Goal: Task Accomplishment & Management: Use online tool/utility

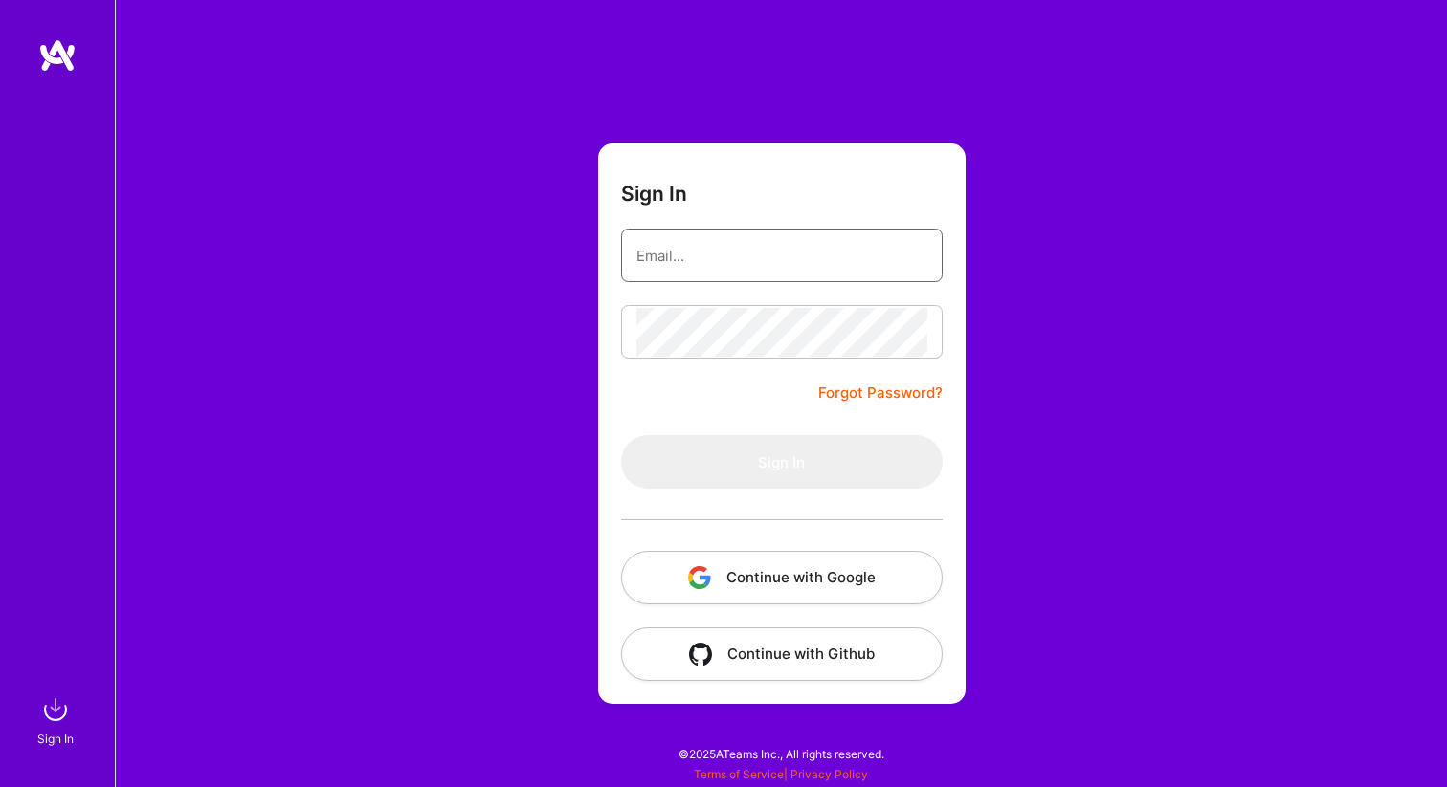
type input "[EMAIL_ADDRESS][DOMAIN_NAME]"
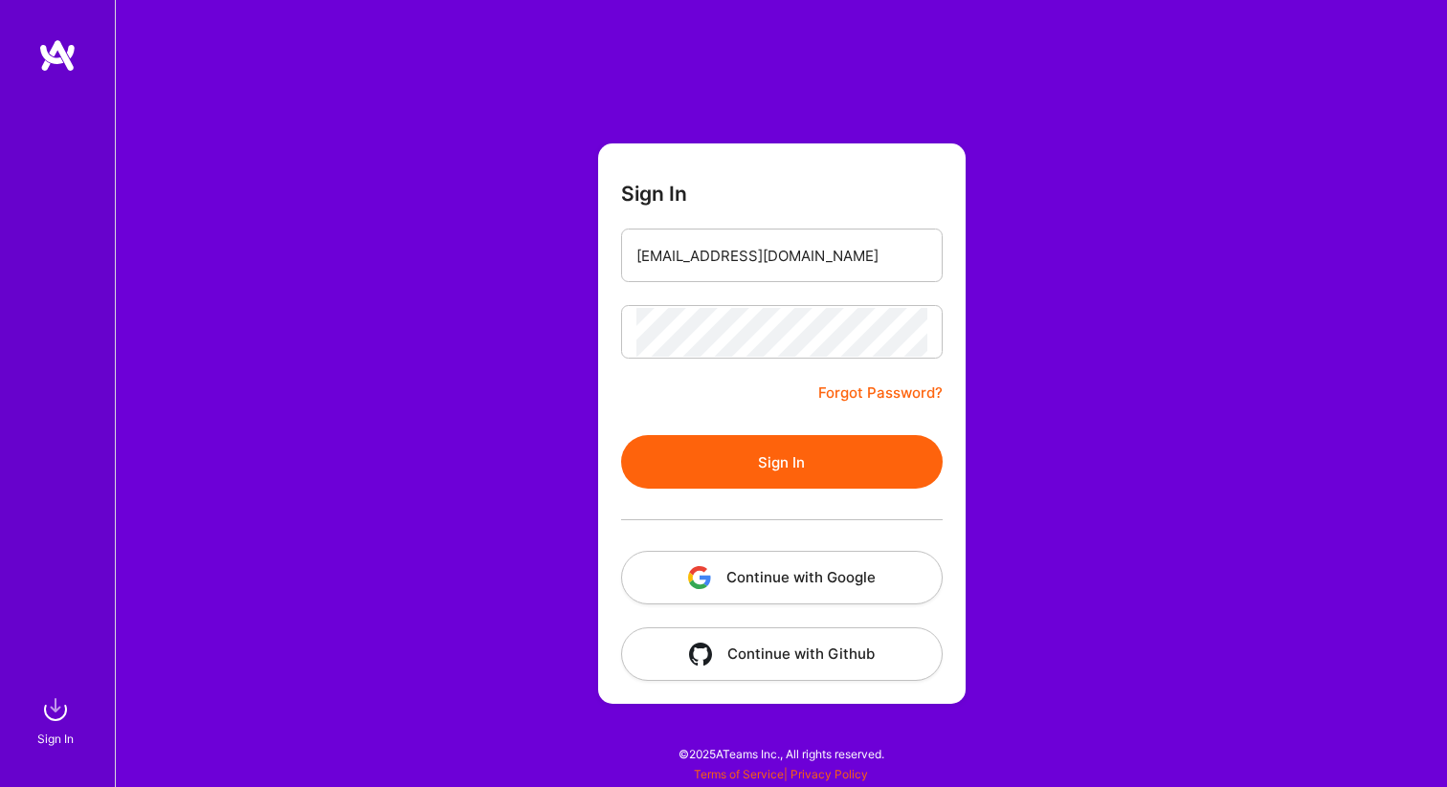
click at [766, 452] on button "Sign In" at bounding box center [782, 462] width 322 height 54
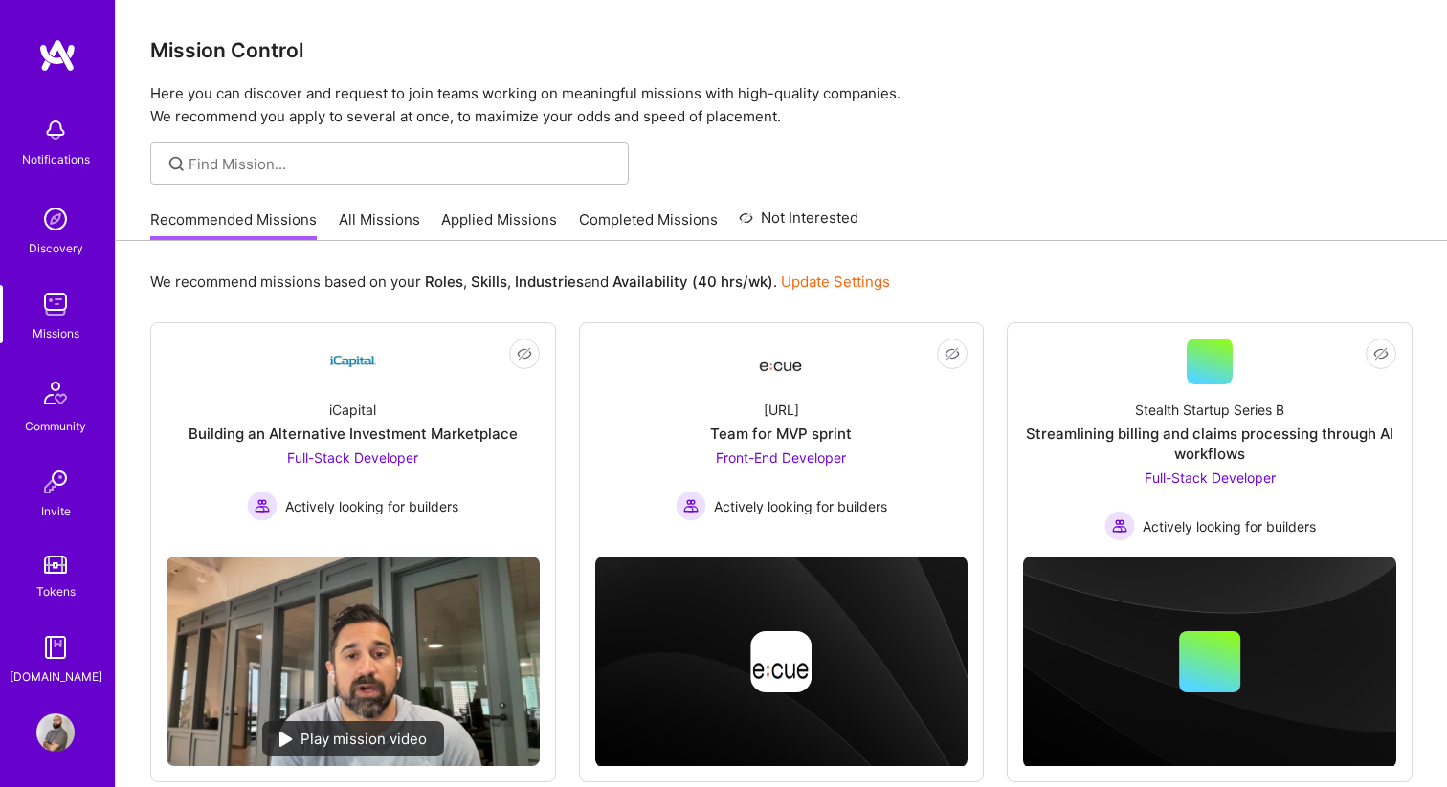
click at [477, 219] on link "Applied Missions" at bounding box center [499, 226] width 116 height 32
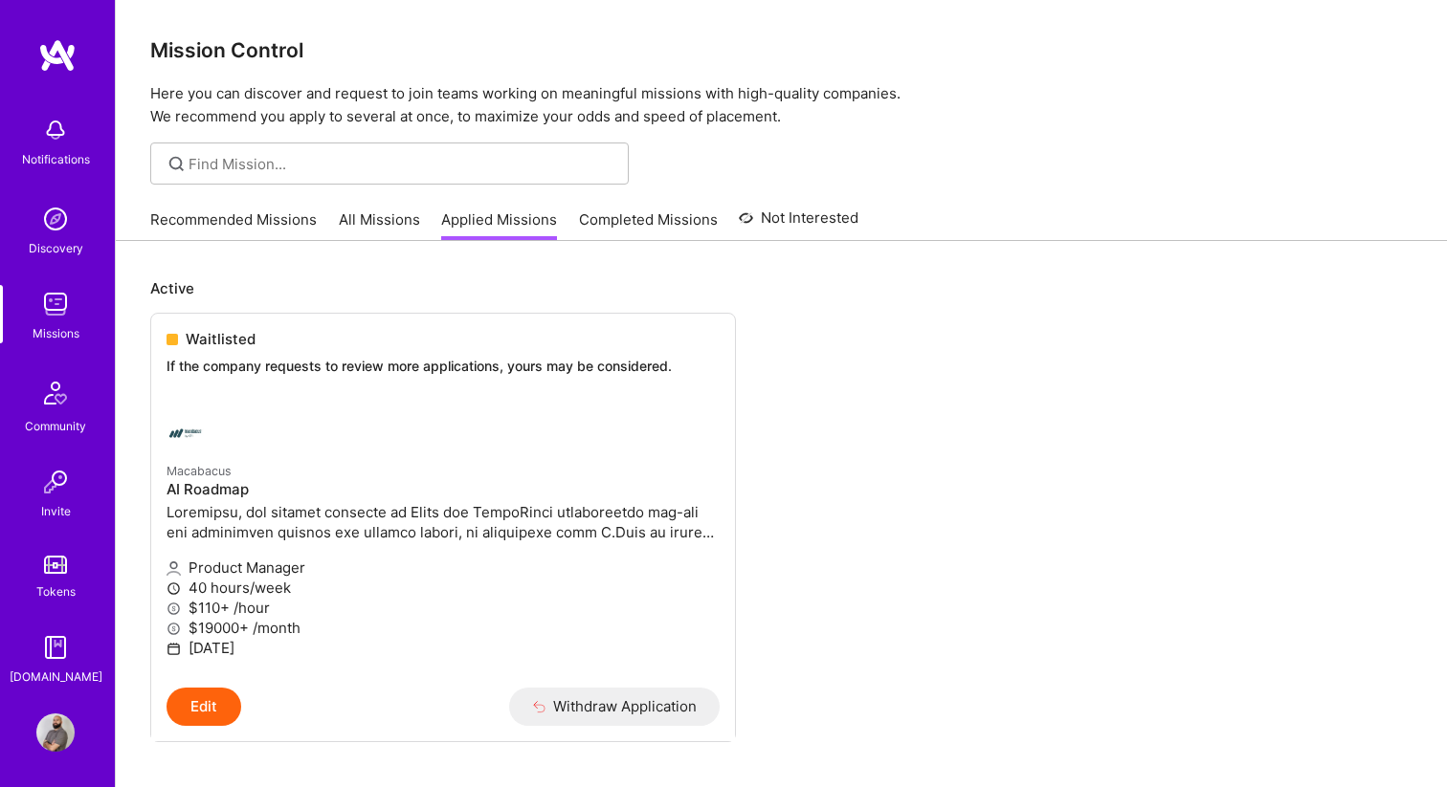
click at [84, 231] on link "Discovery" at bounding box center [55, 229] width 119 height 58
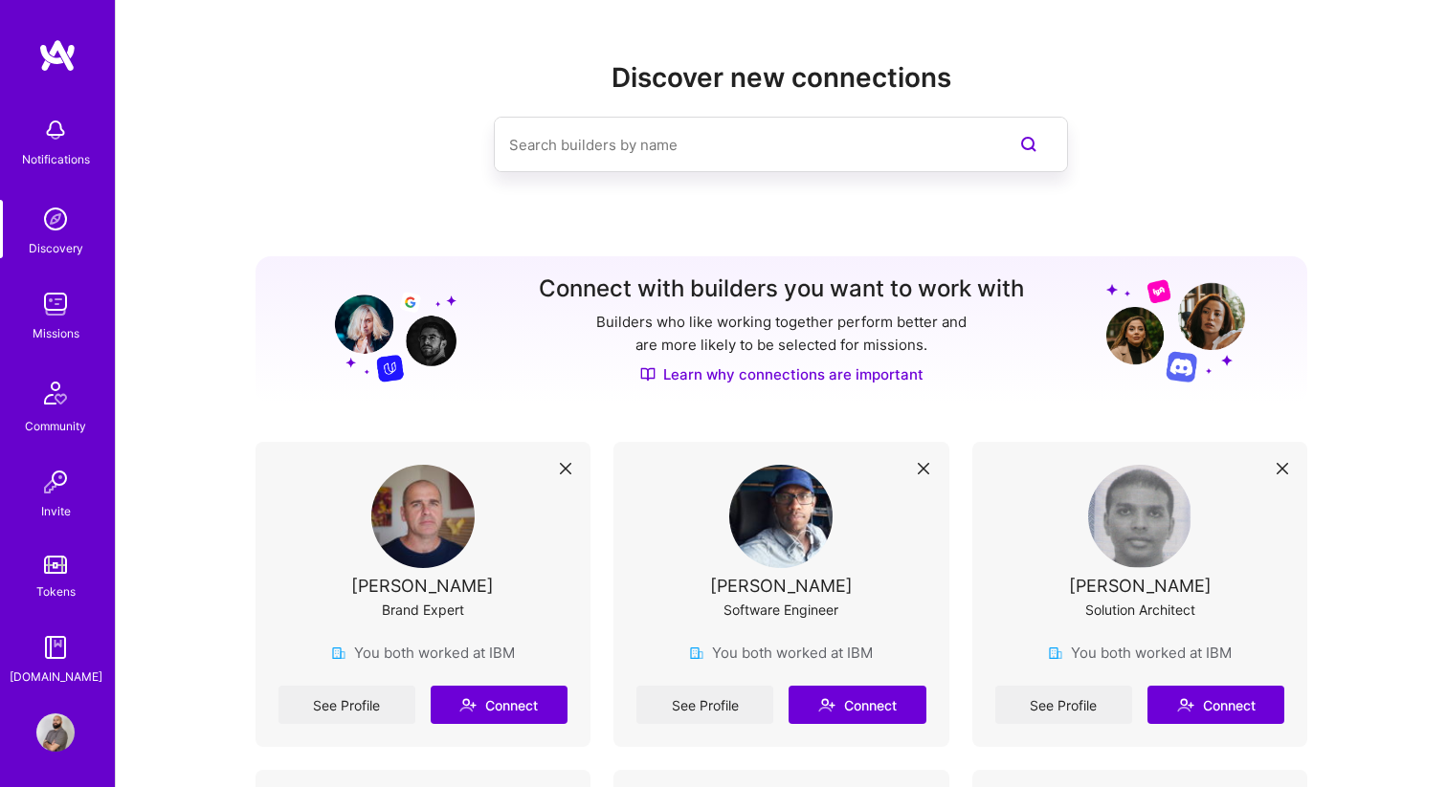
click at [57, 311] on img at bounding box center [55, 304] width 38 height 38
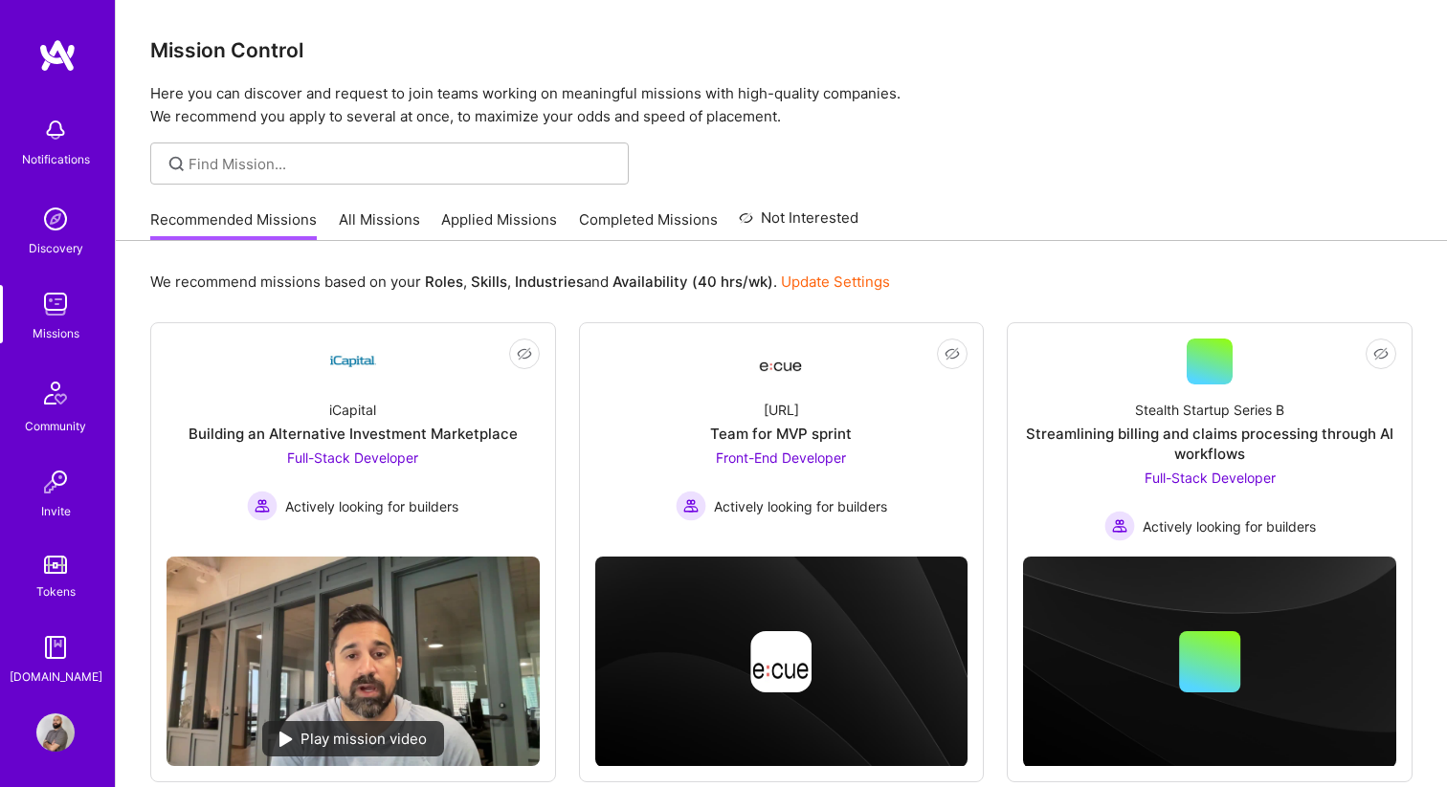
click at [793, 289] on link "Update Settings" at bounding box center [835, 282] width 109 height 18
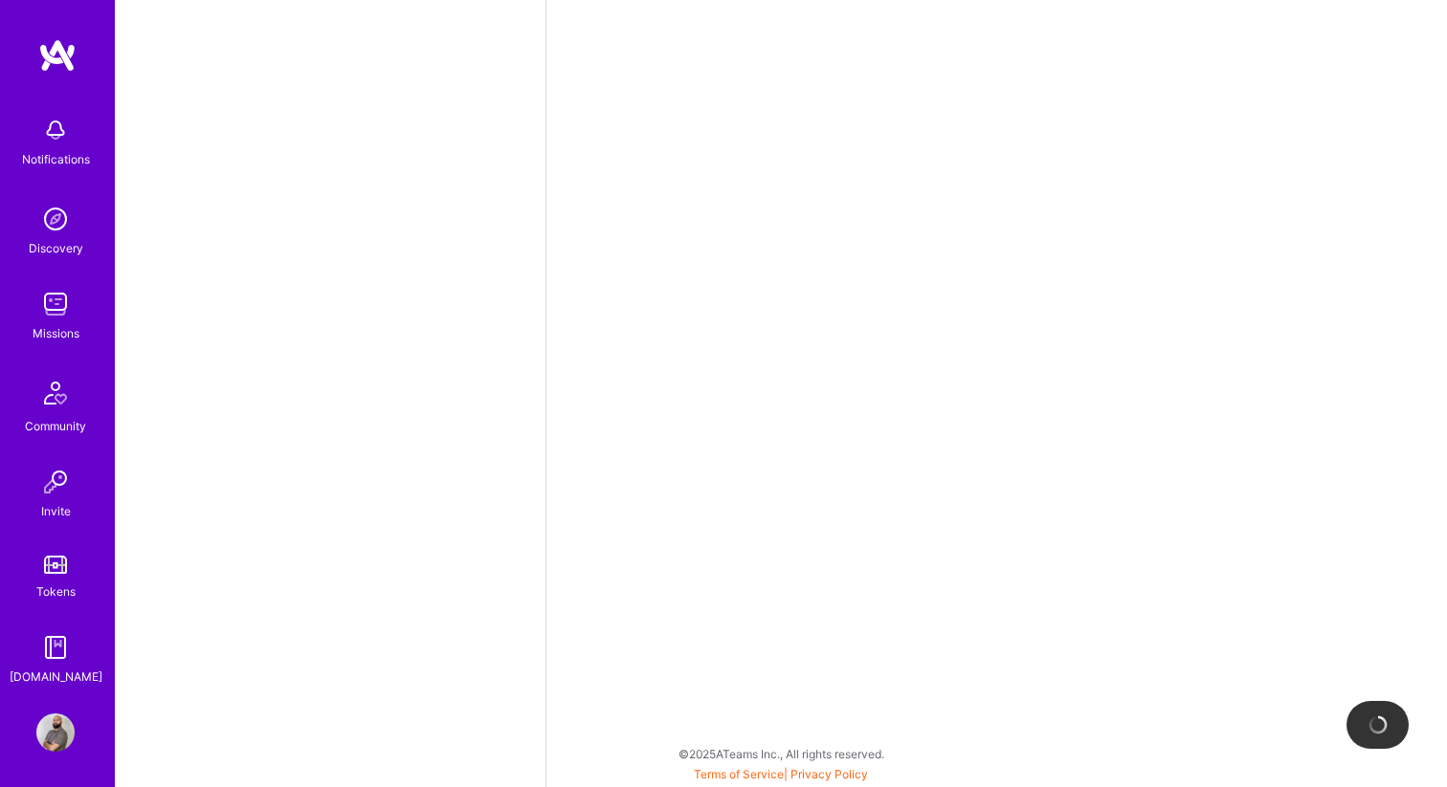
select select "CA"
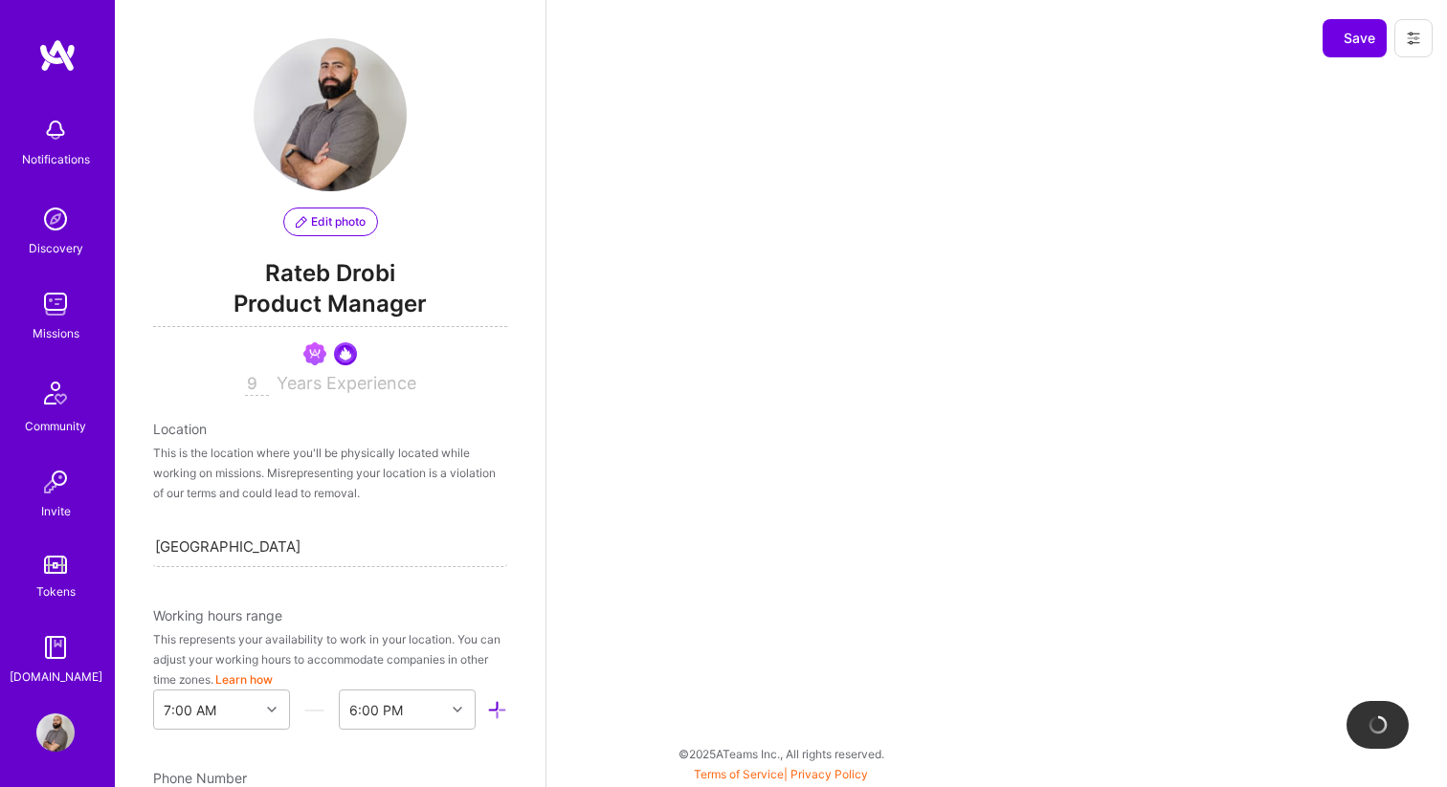
scroll to position [825, 0]
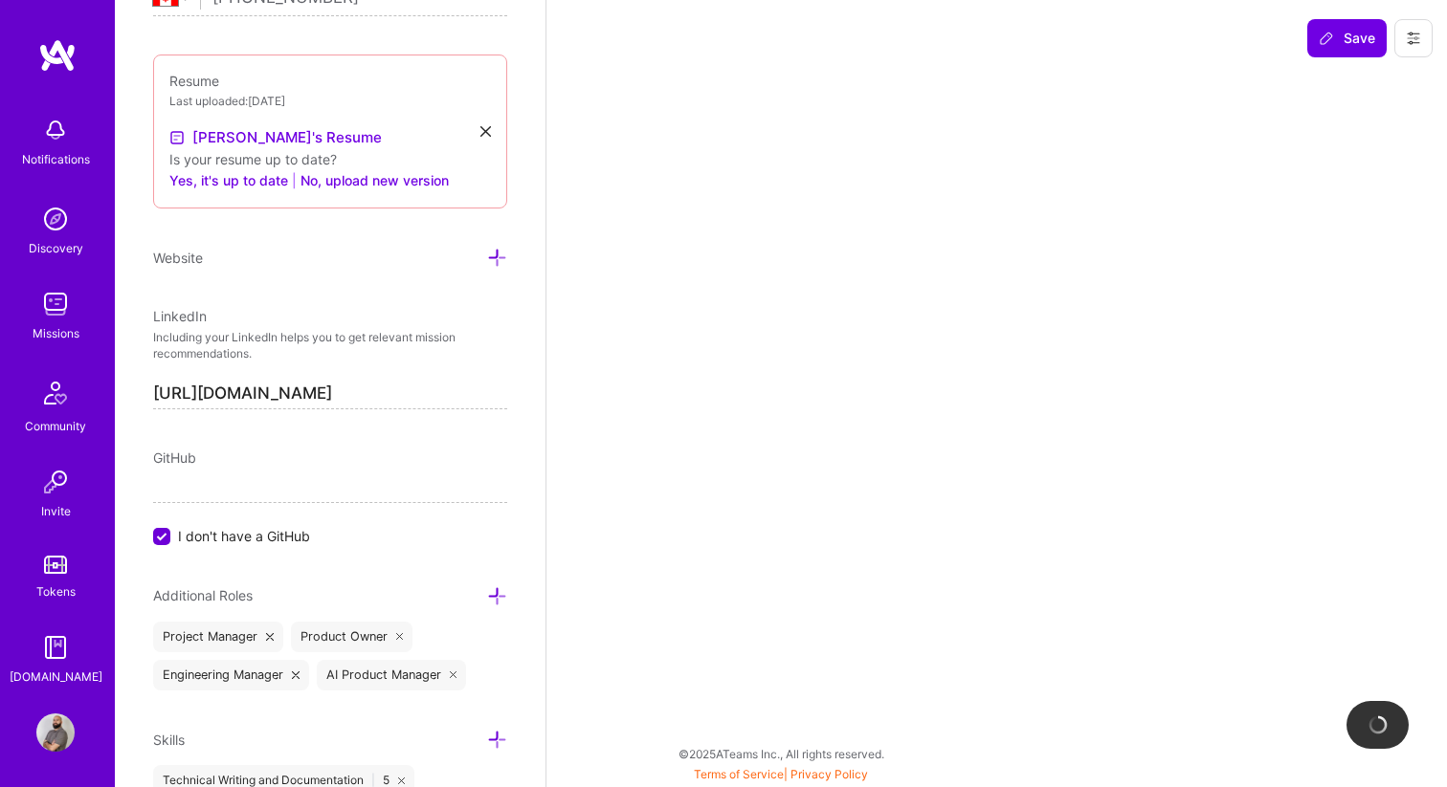
select select "Right Now"
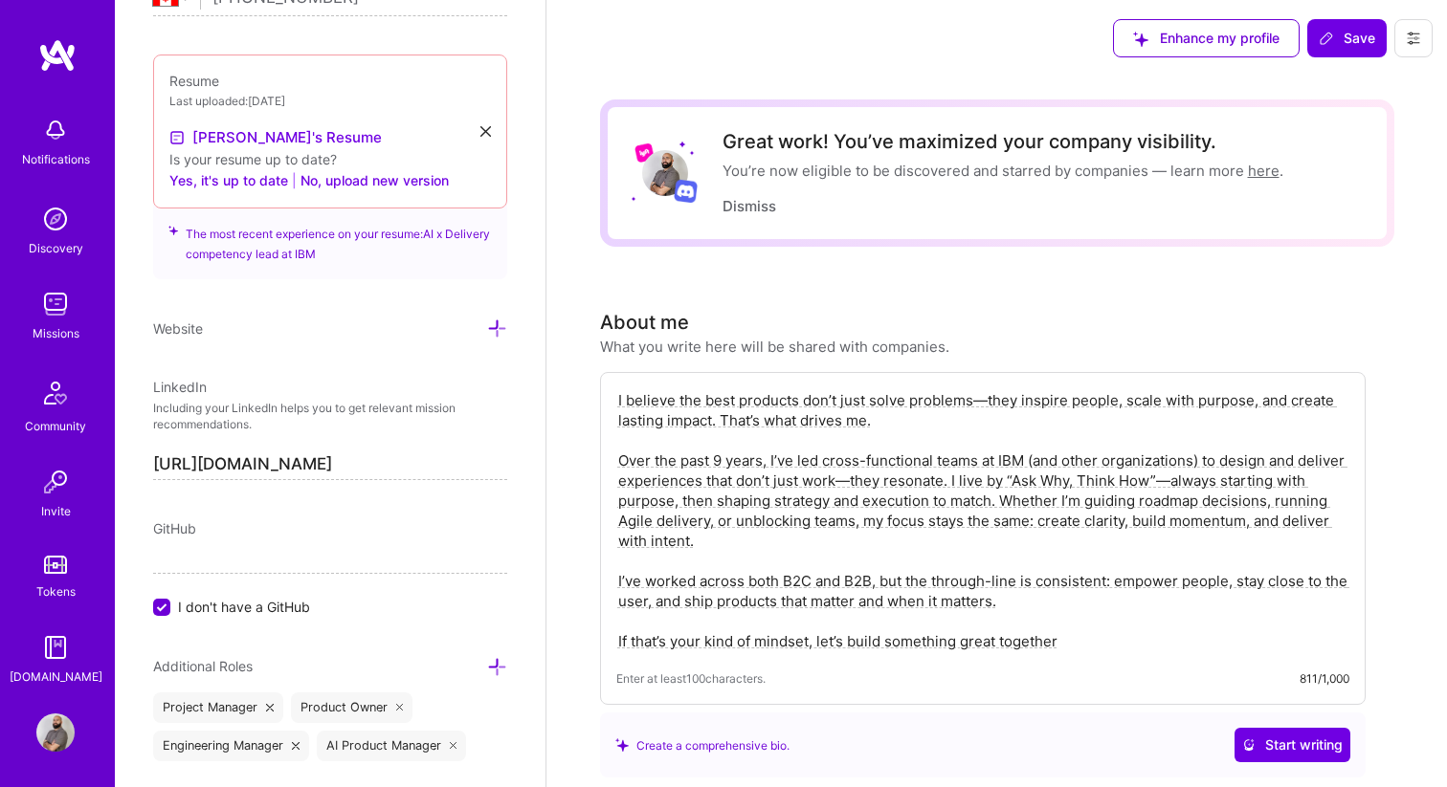
click at [81, 279] on div "Notifications Discovery Missions Community Invite Tokens [DOMAIN_NAME]" at bounding box center [57, 397] width 115 height 580
click at [68, 292] on img at bounding box center [55, 304] width 38 height 38
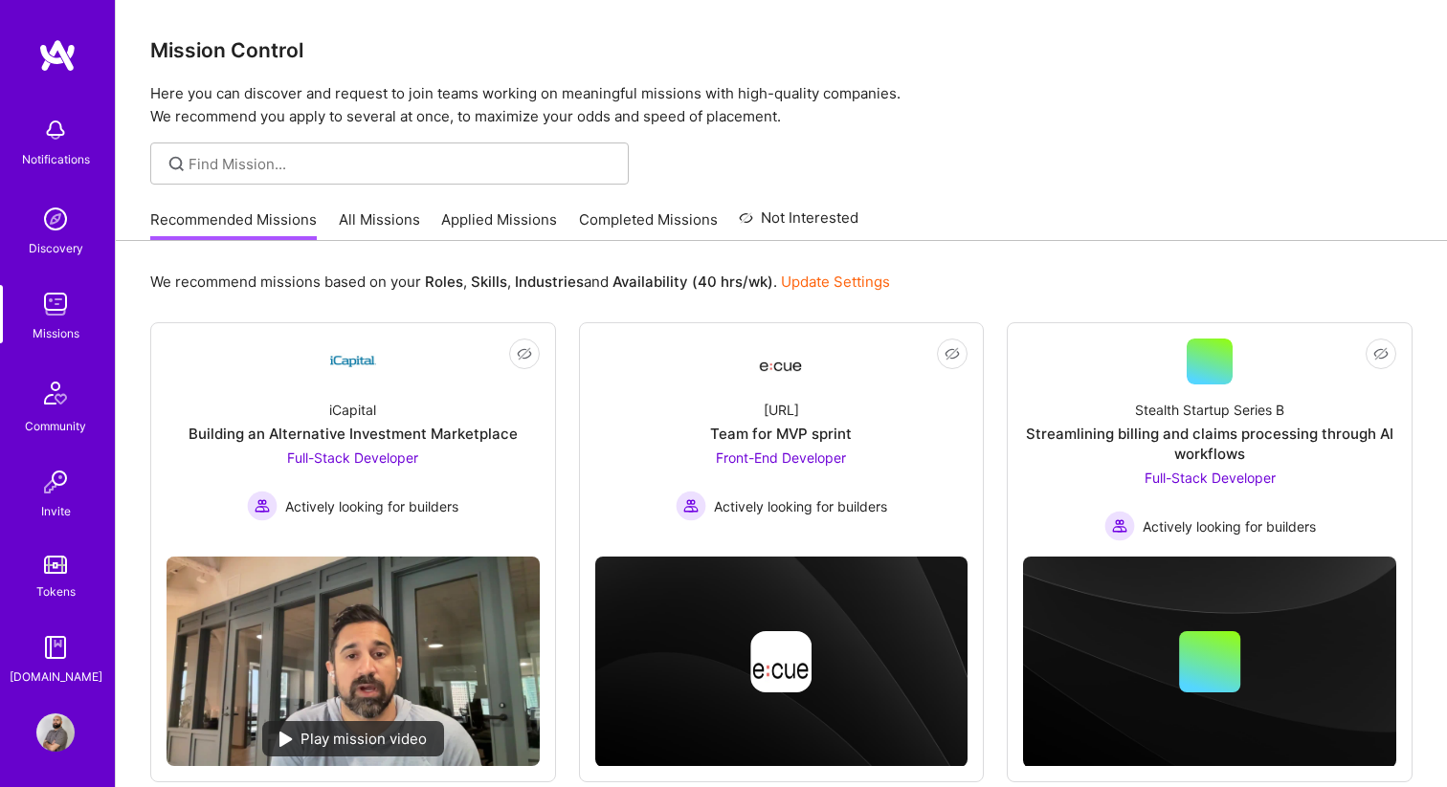
click at [456, 212] on link "Applied Missions" at bounding box center [499, 226] width 116 height 32
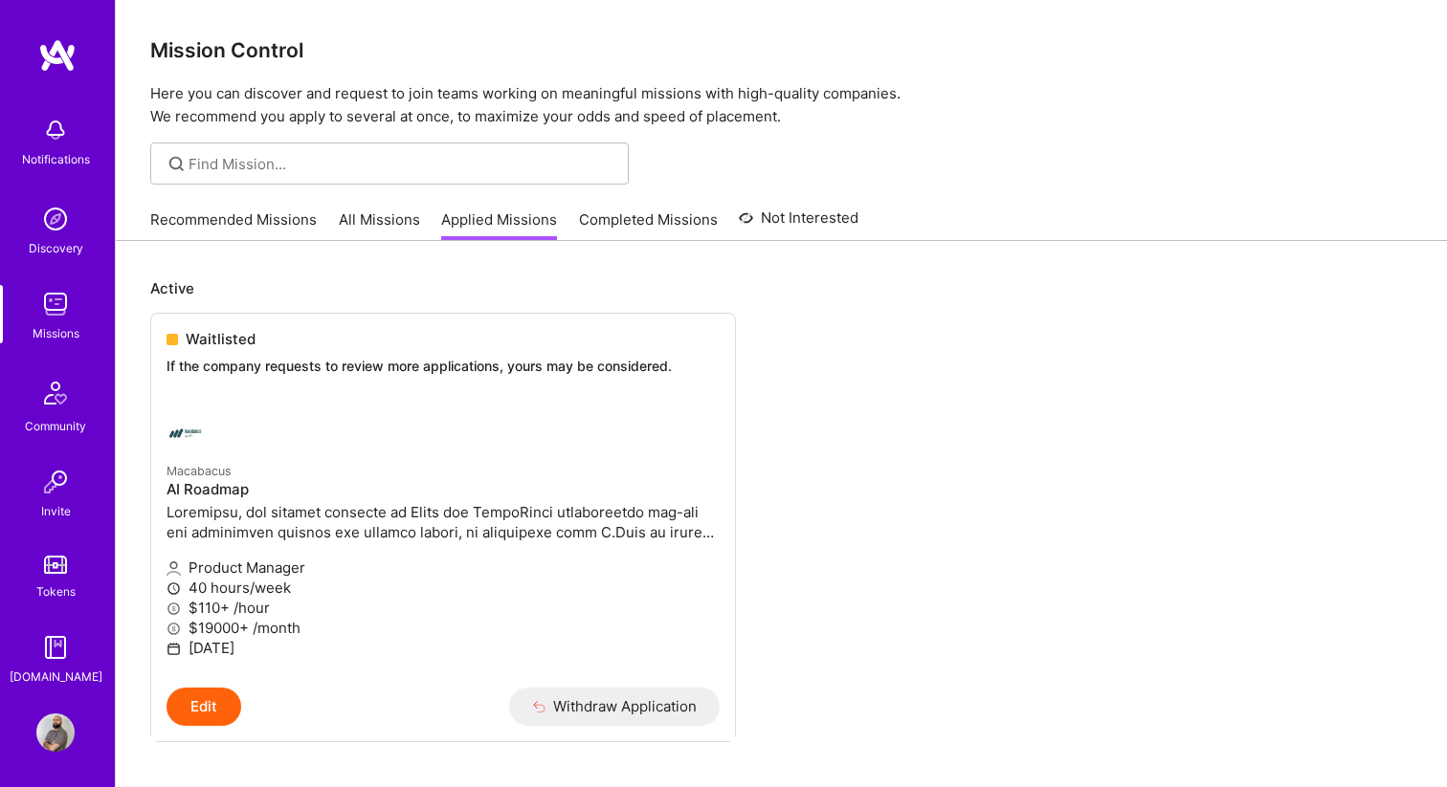
click at [403, 212] on link "All Missions" at bounding box center [379, 226] width 81 height 32
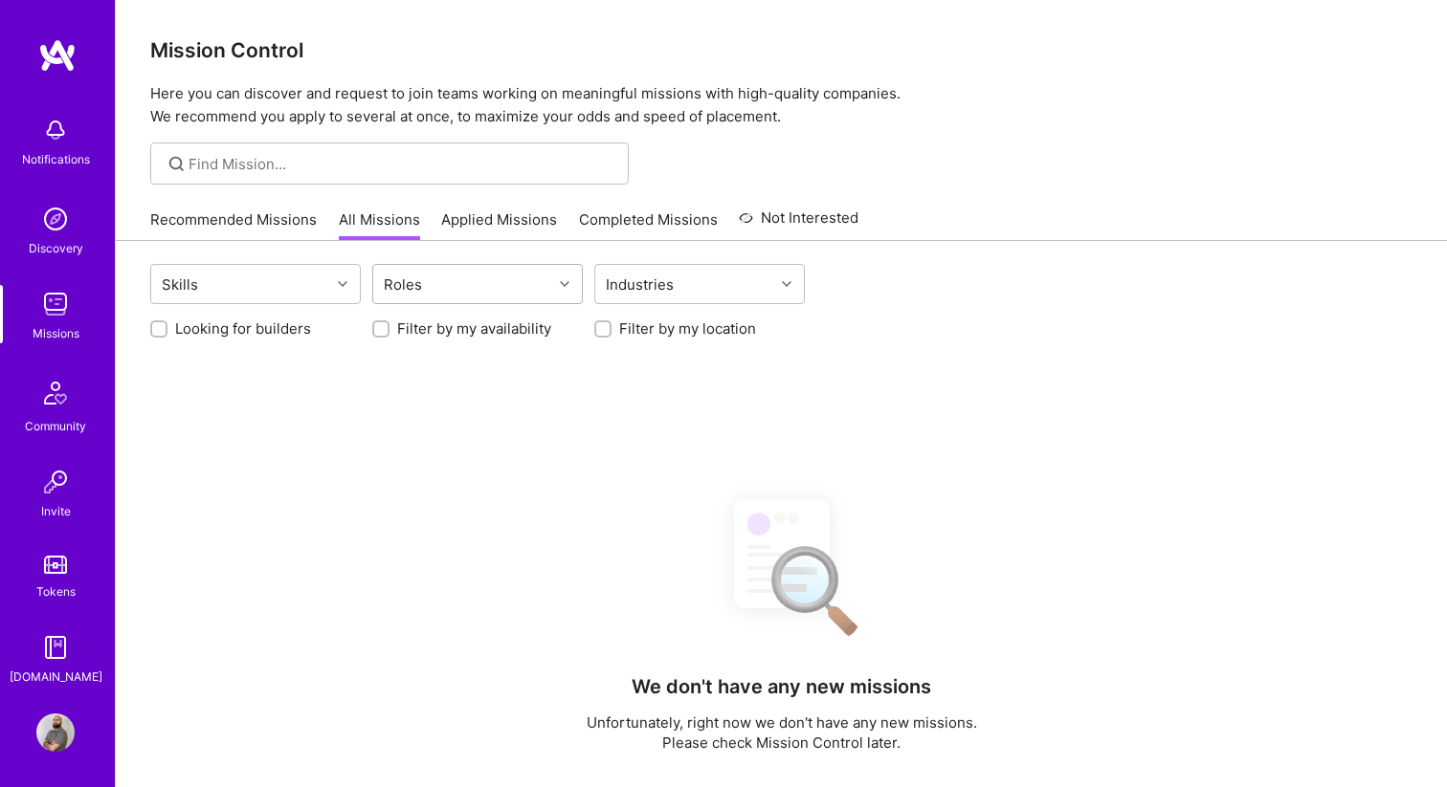
click at [457, 284] on div "Roles" at bounding box center [462, 284] width 179 height 38
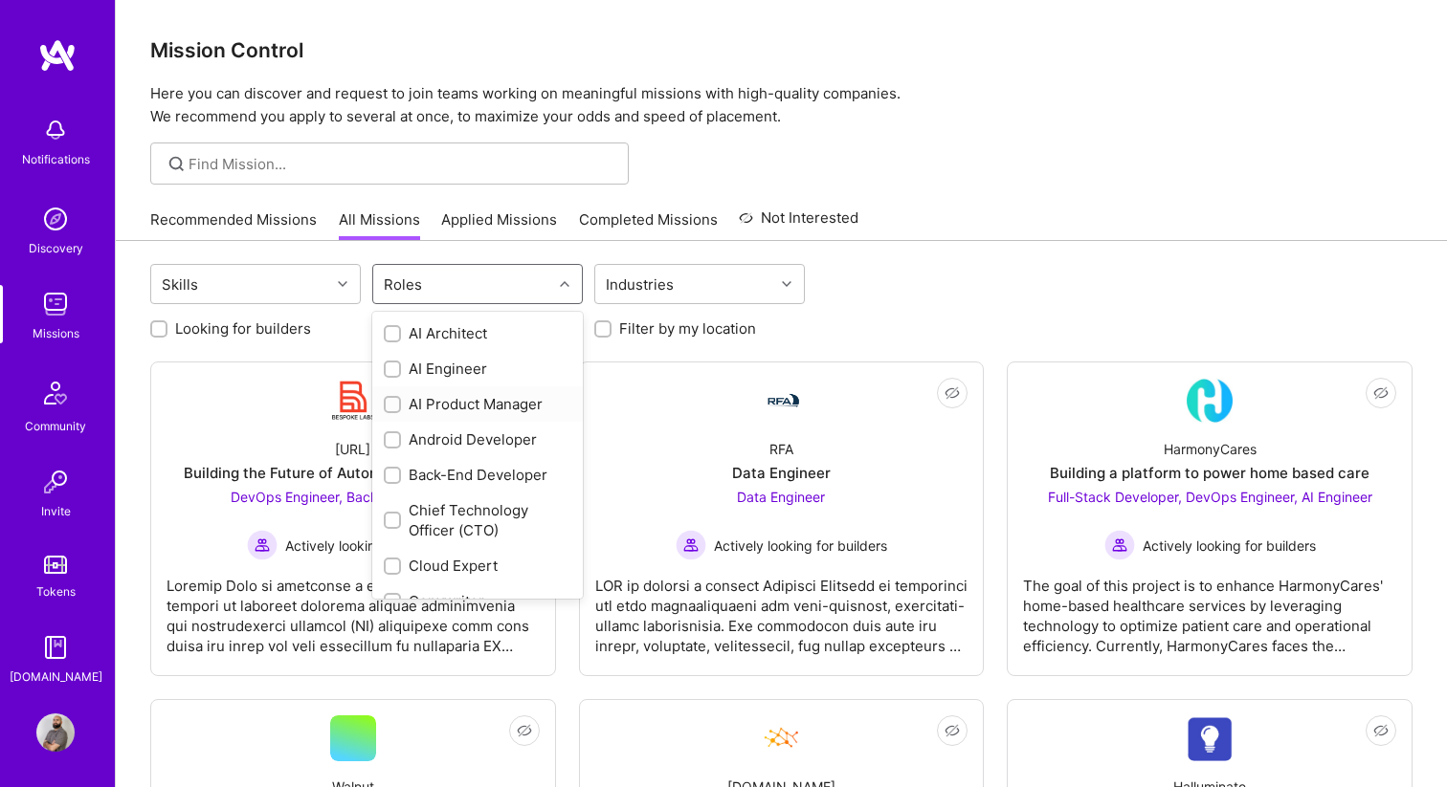
click at [454, 405] on div "AI Product Manager" at bounding box center [478, 404] width 188 height 20
checkbox input "true"
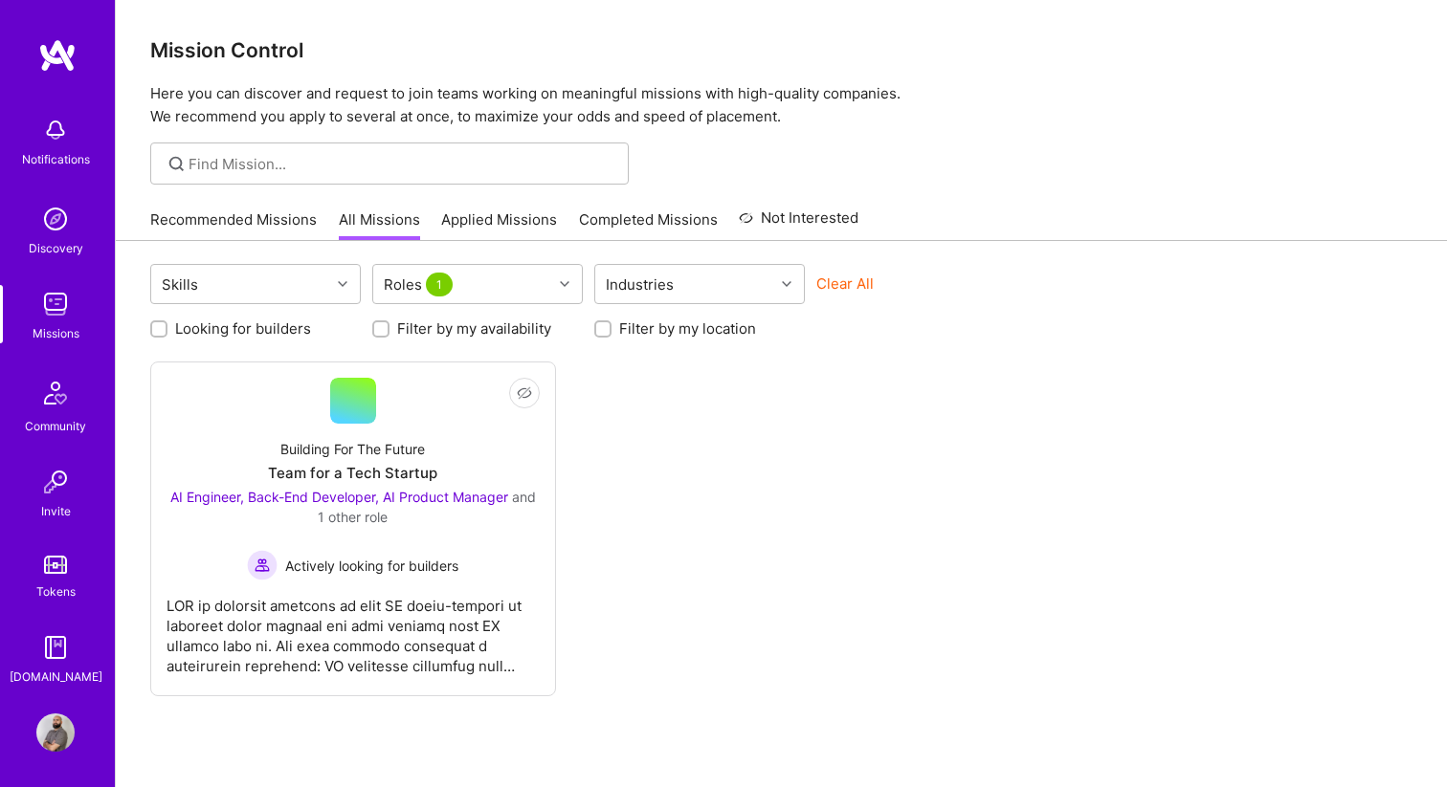
click at [625, 388] on div "Not Interested Building For The Future Team for a Tech Startup AI Engineer, Bac…" at bounding box center [781, 529] width 1262 height 335
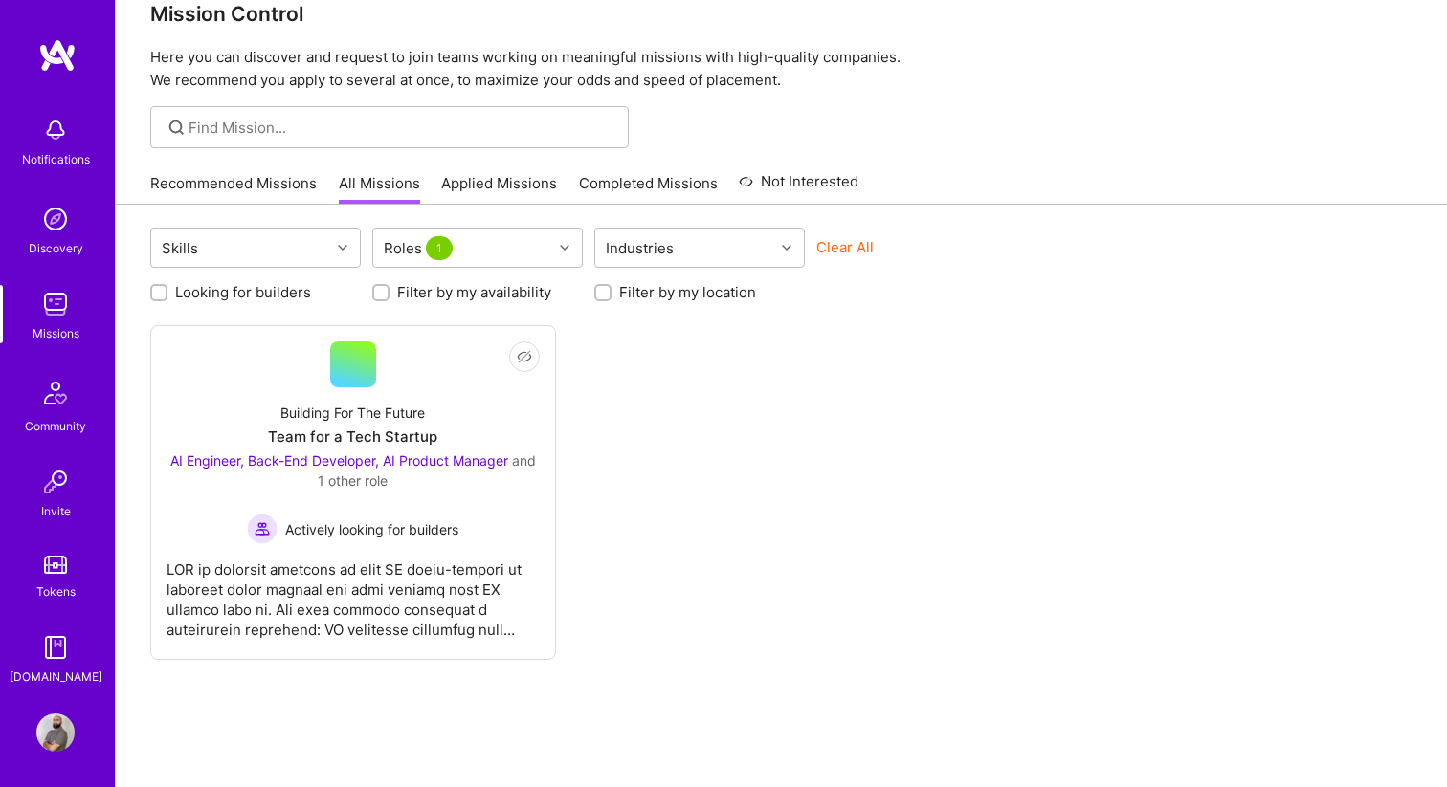
scroll to position [62, 0]
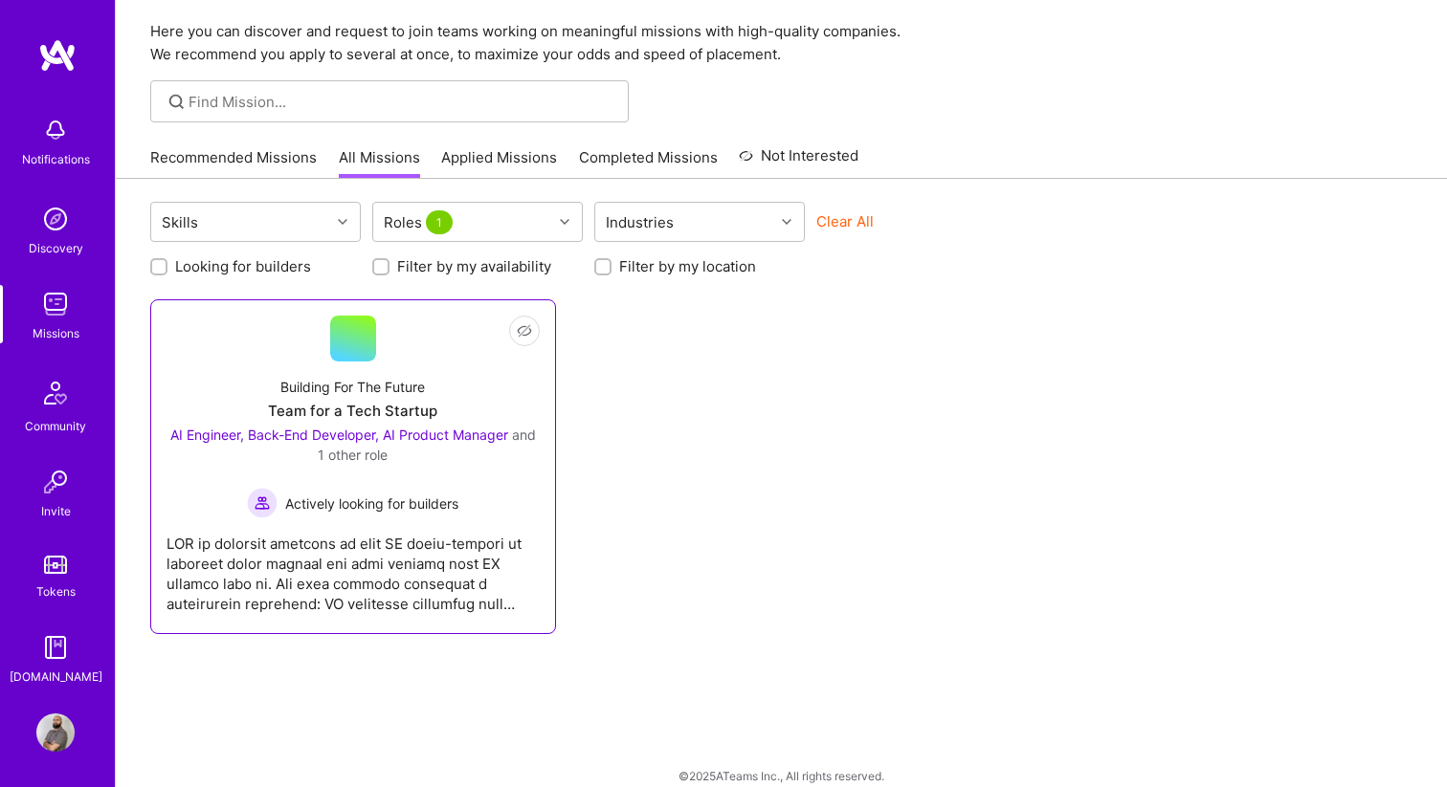
click at [435, 420] on div "Building For The Future Team for a Tech Startup AI Engineer, Back-End Developer…" at bounding box center [352, 440] width 373 height 157
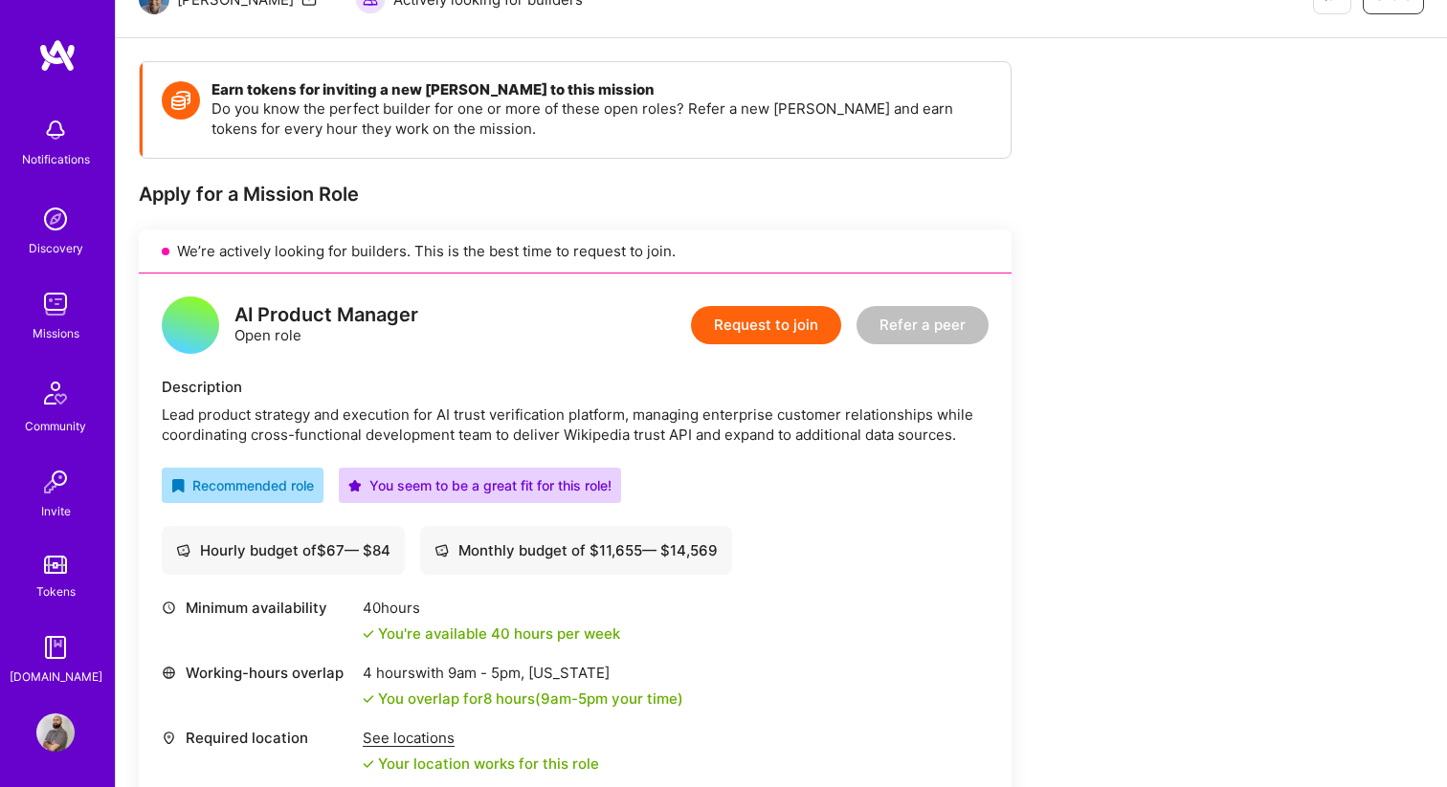
scroll to position [223, 0]
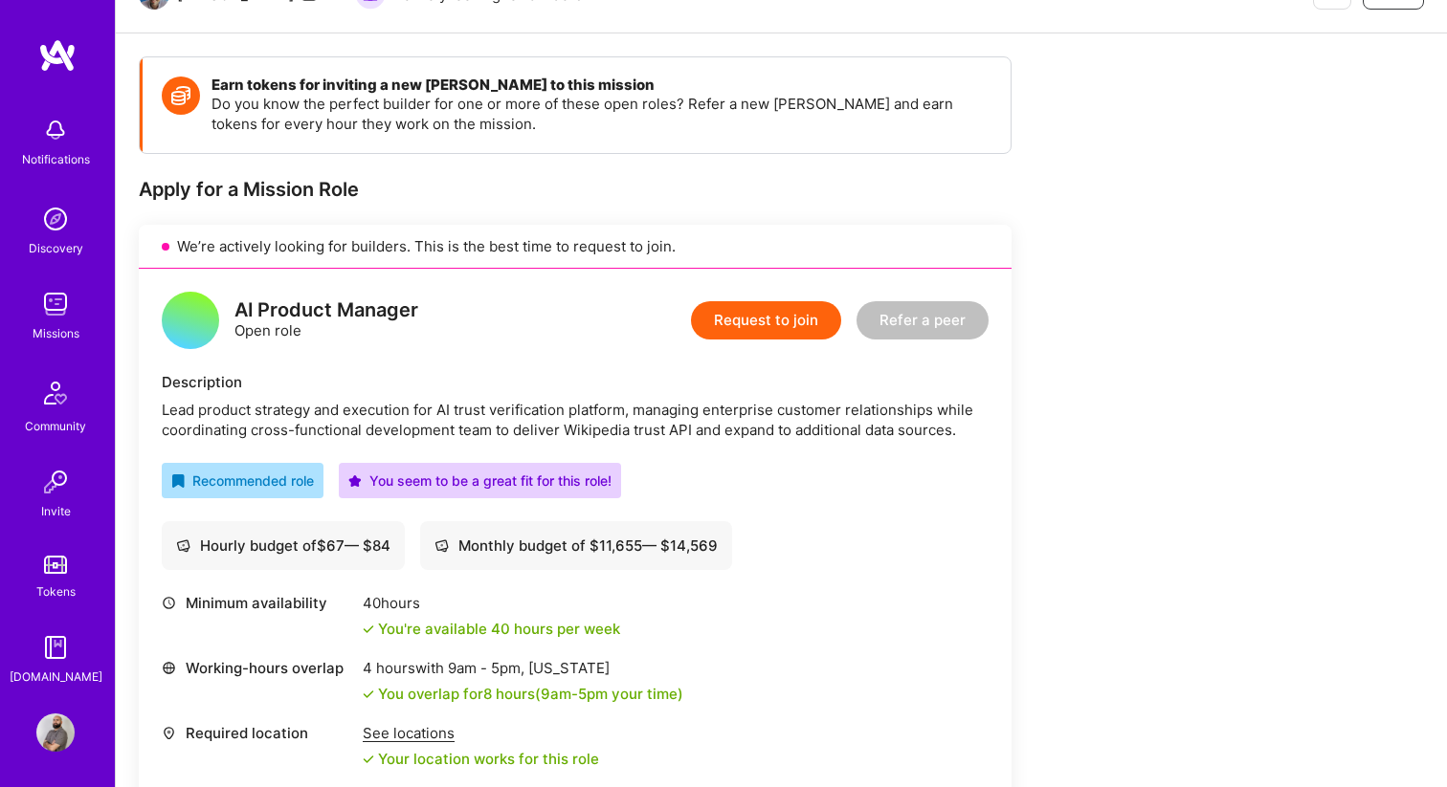
click at [730, 440] on div "AI Product Manager Open role Request to join Refer a peer Description Lead prod…" at bounding box center [575, 577] width 873 height 617
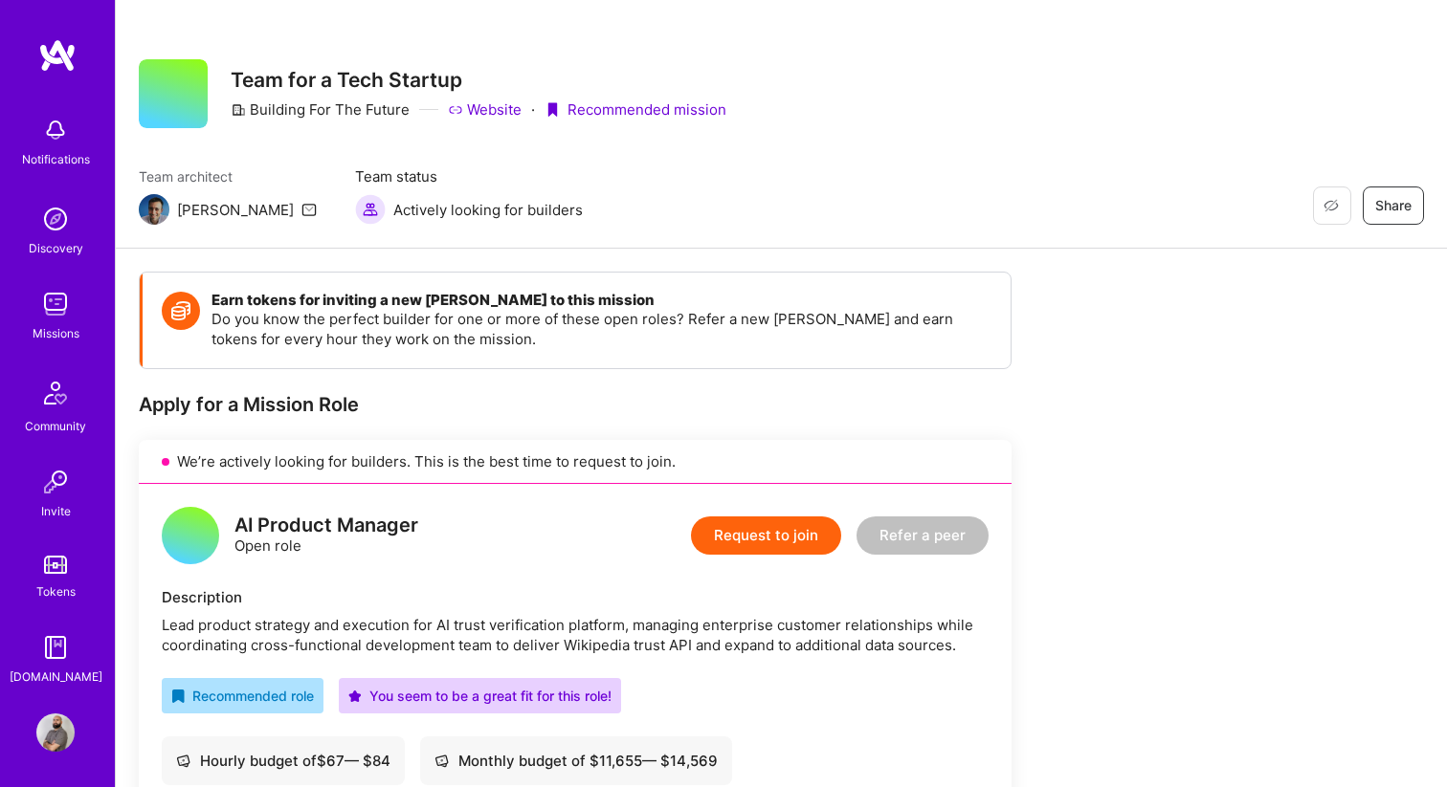
scroll to position [0, 0]
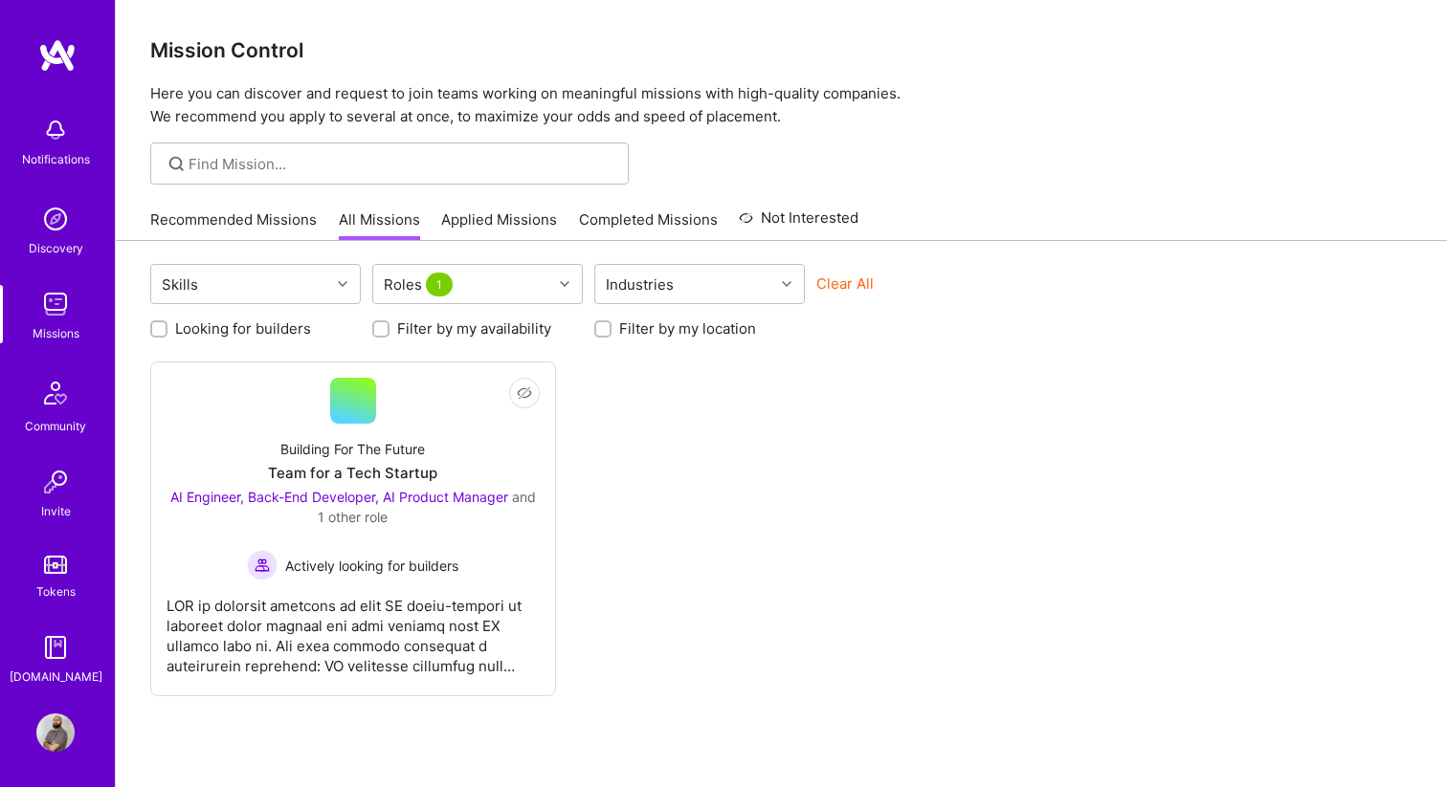
scroll to position [62, 0]
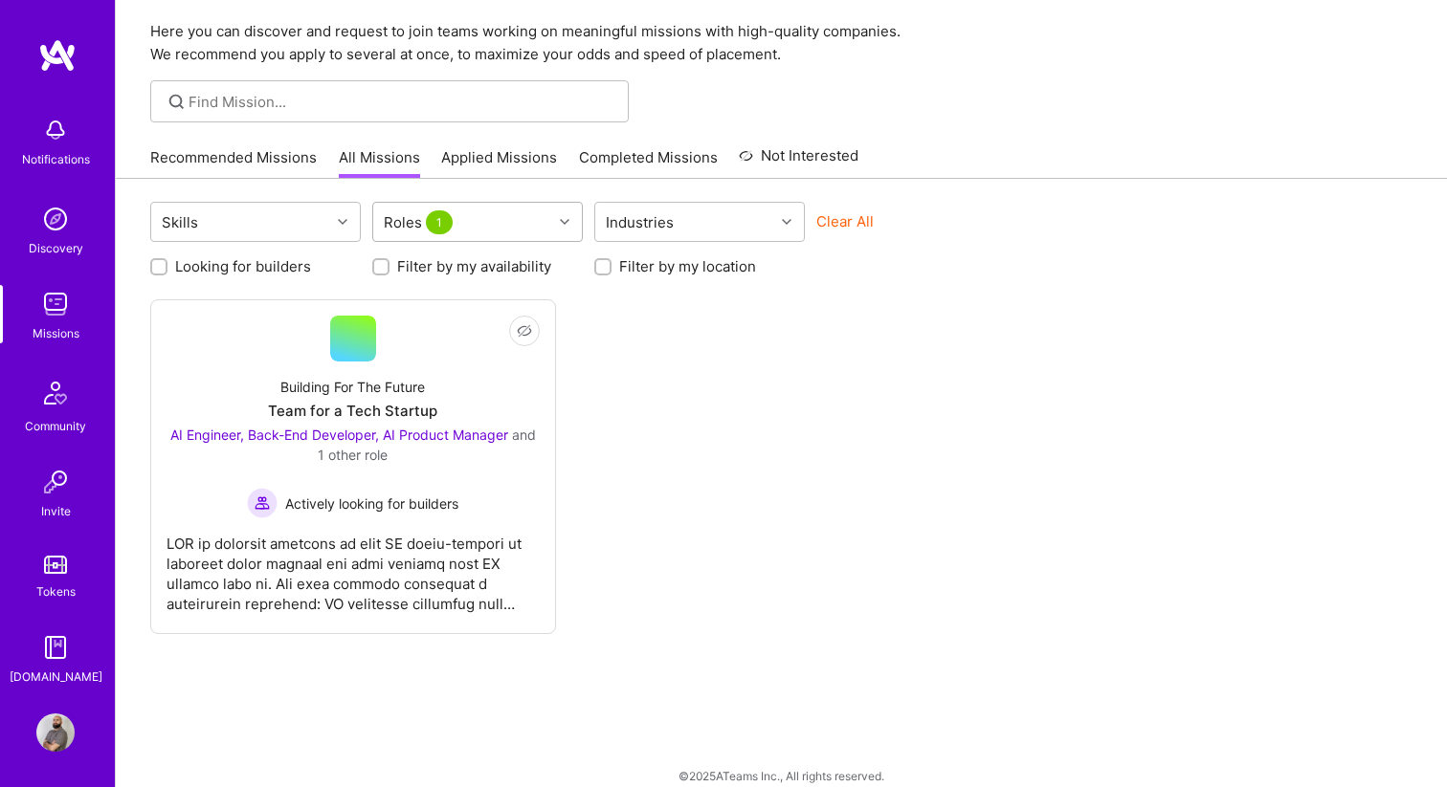
click at [543, 220] on div "Roles 1" at bounding box center [462, 222] width 179 height 38
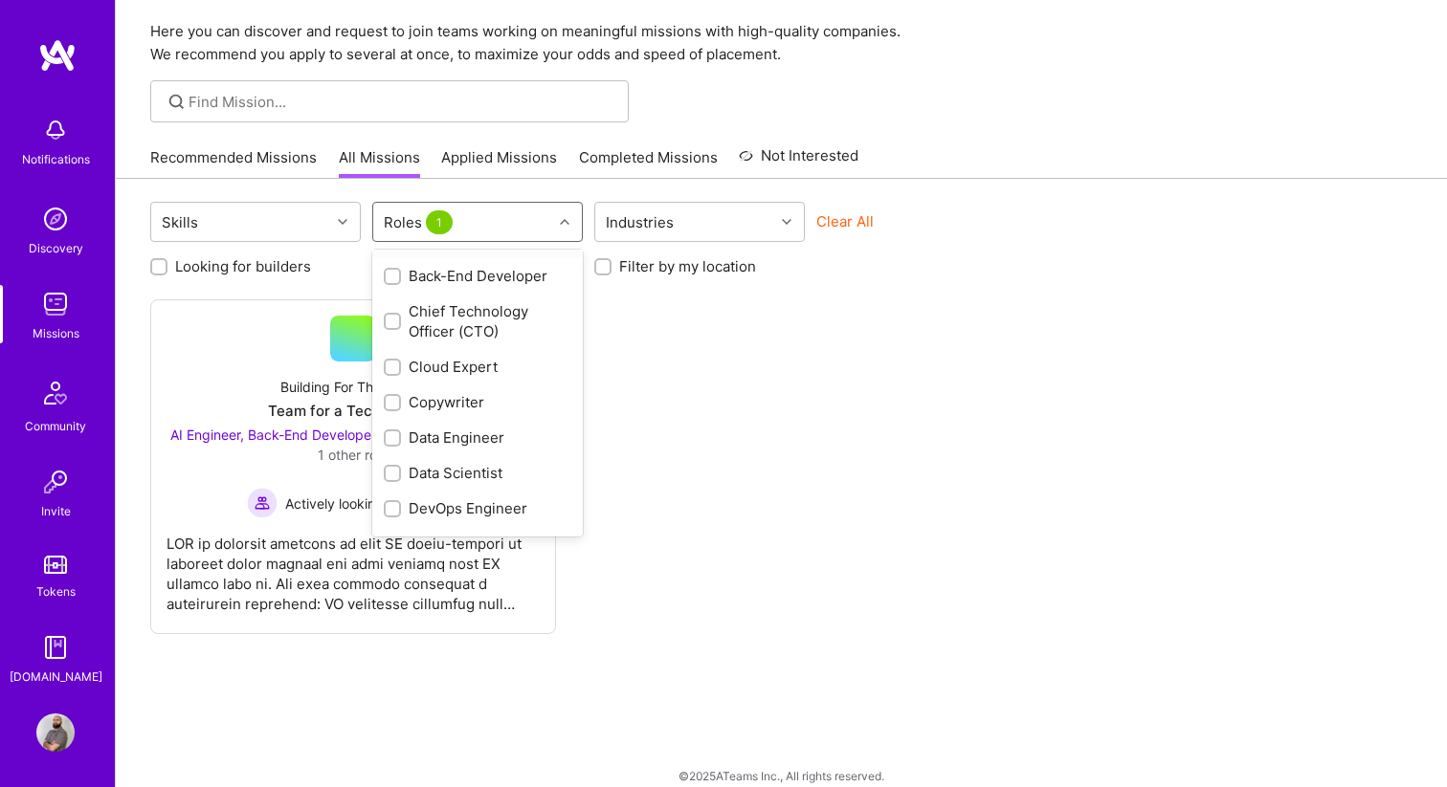
scroll to position [142, 0]
click at [468, 312] on div "Chief Technology Officer (CTO)" at bounding box center [478, 317] width 188 height 40
checkbox input "true"
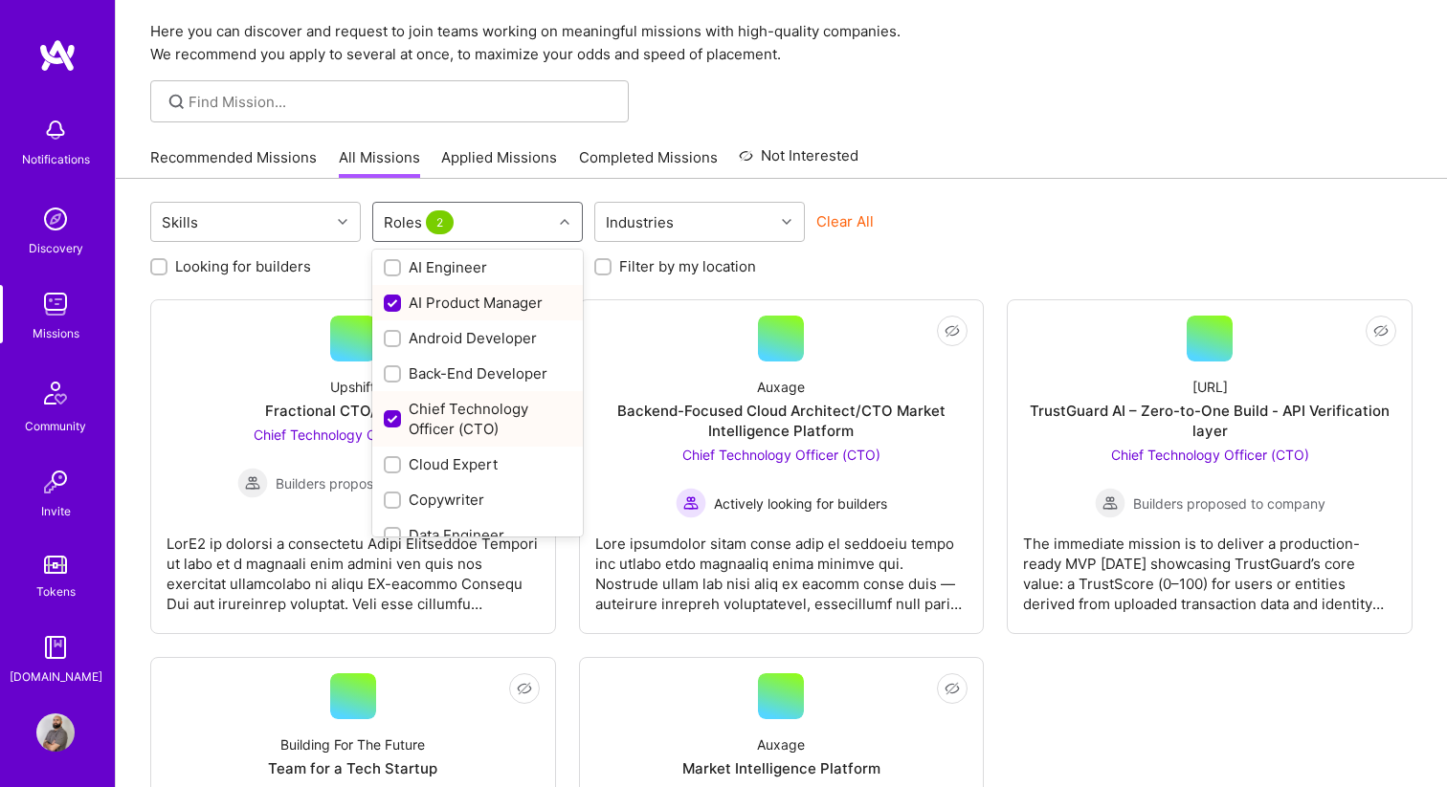
scroll to position [30, 0]
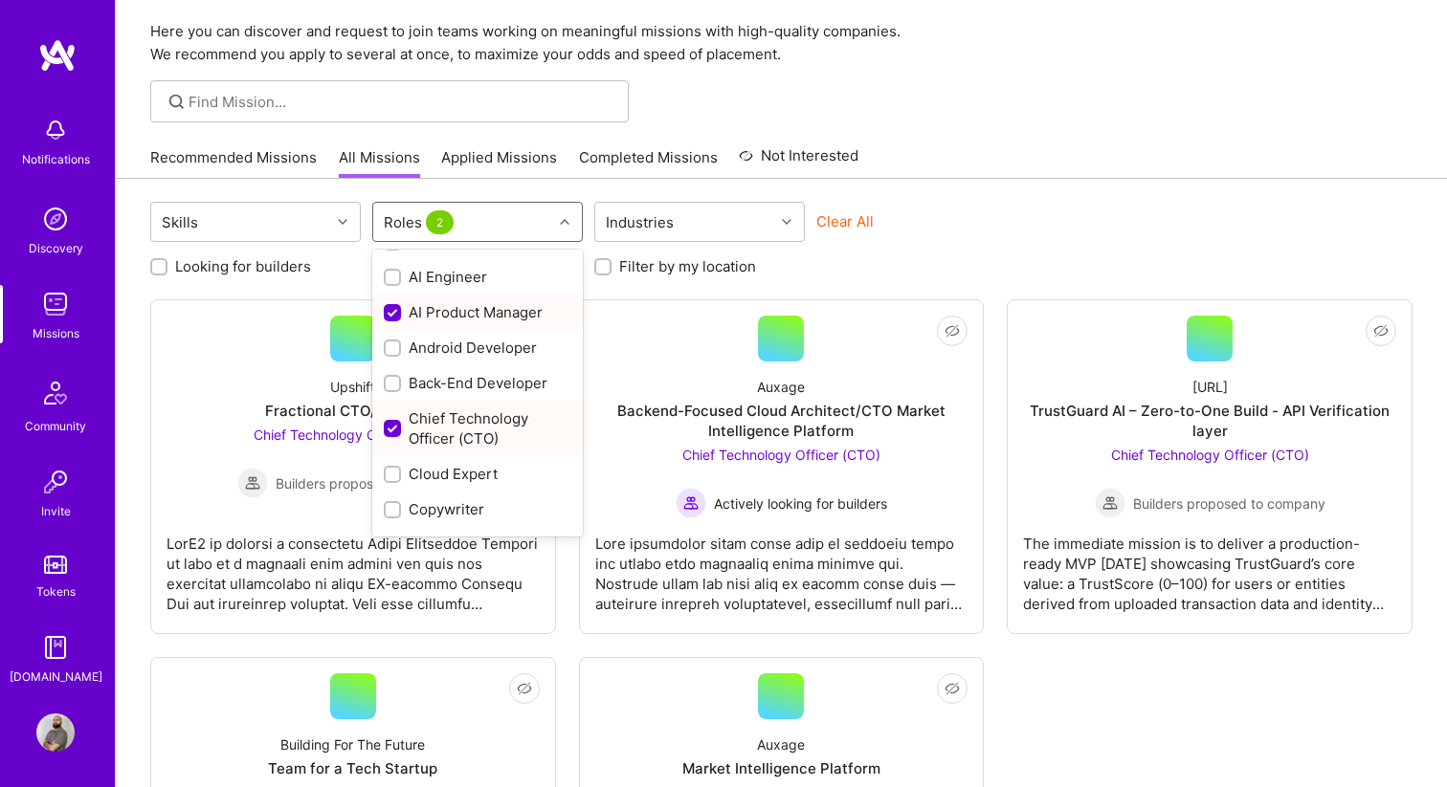
click at [460, 323] on div "AI Product Manager" at bounding box center [477, 312] width 211 height 35
checkbox input "false"
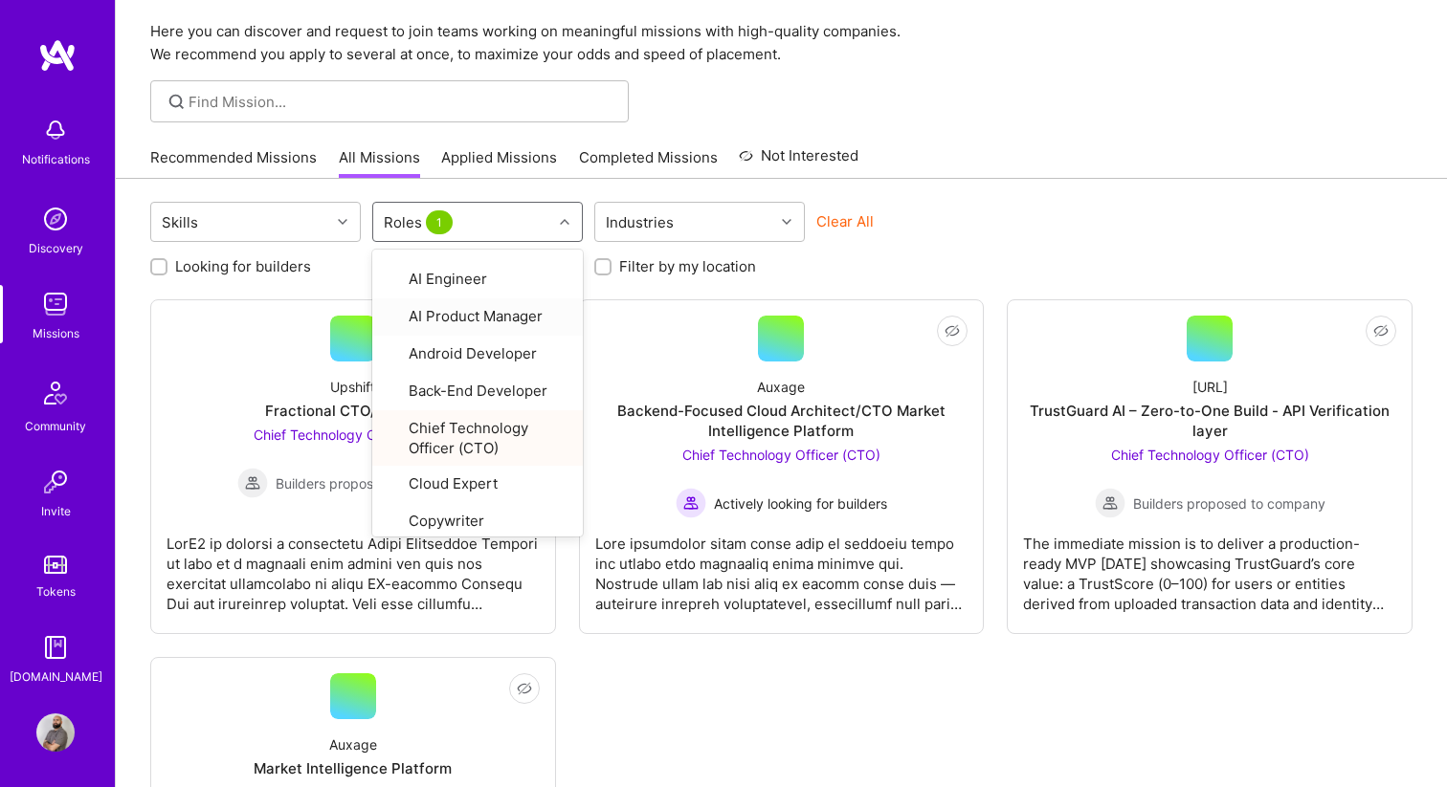
click at [1010, 256] on div "Looking for builders Filter by my availability Filter by my location" at bounding box center [781, 262] width 1262 height 30
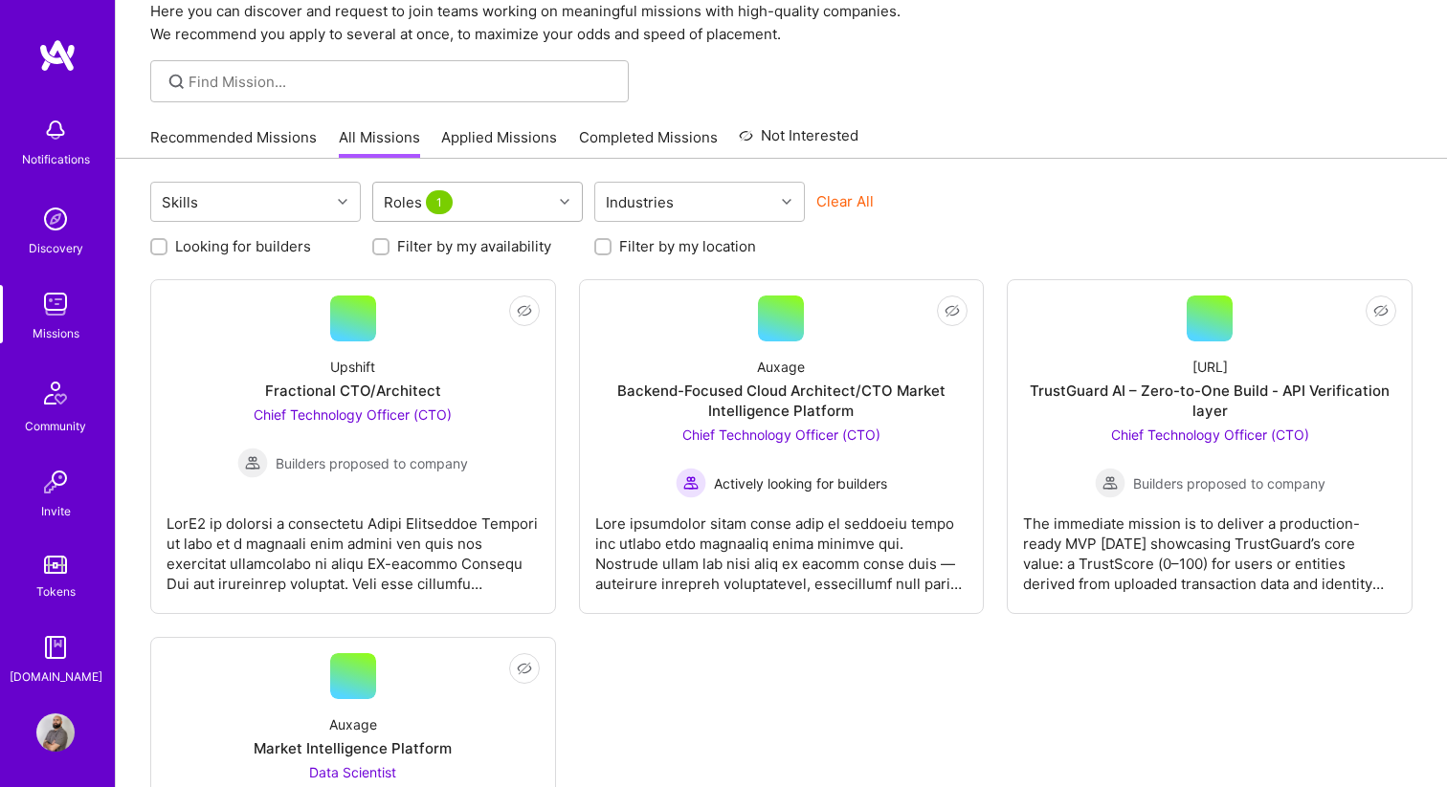
scroll to position [78, 0]
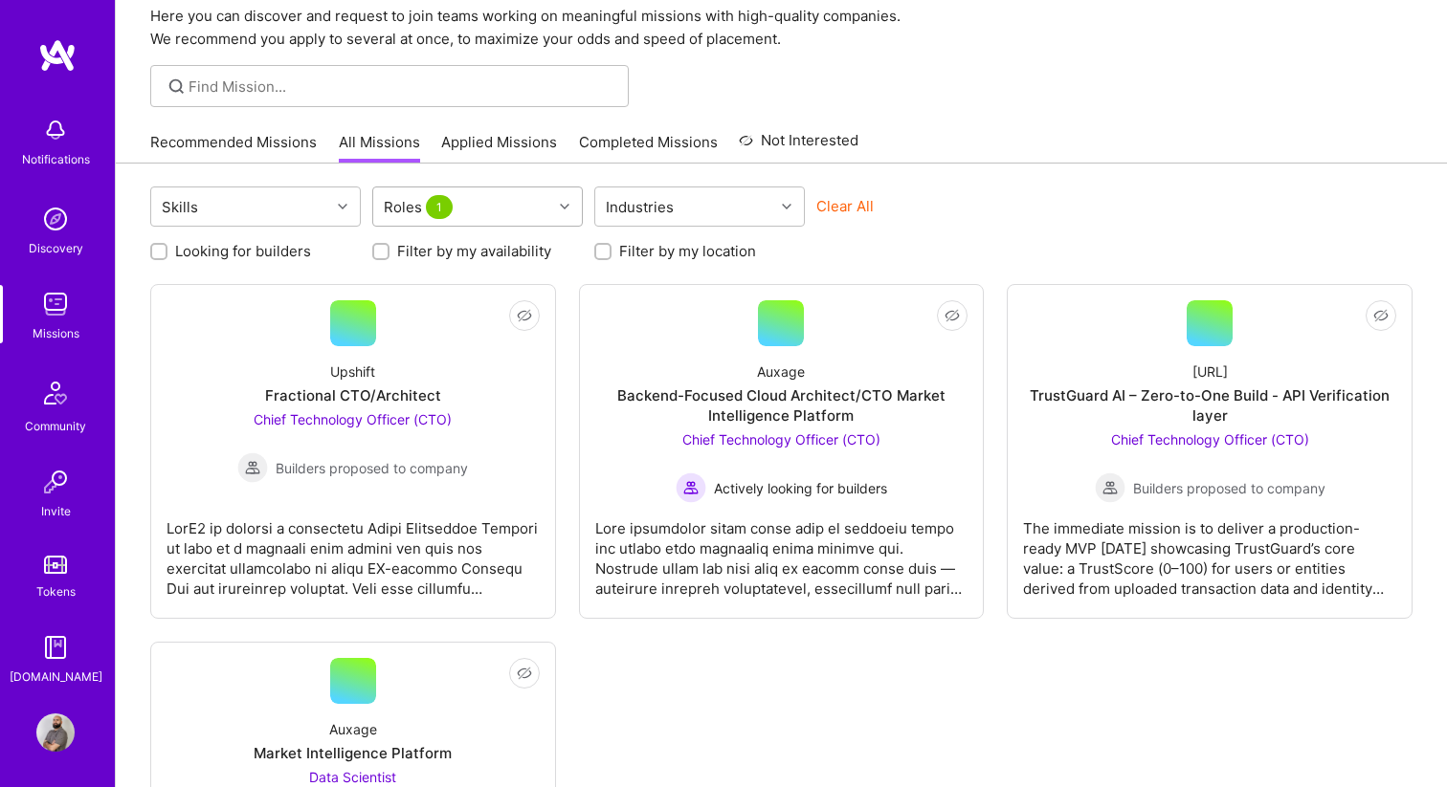
click at [523, 224] on div "Roles 1" at bounding box center [462, 207] width 179 height 38
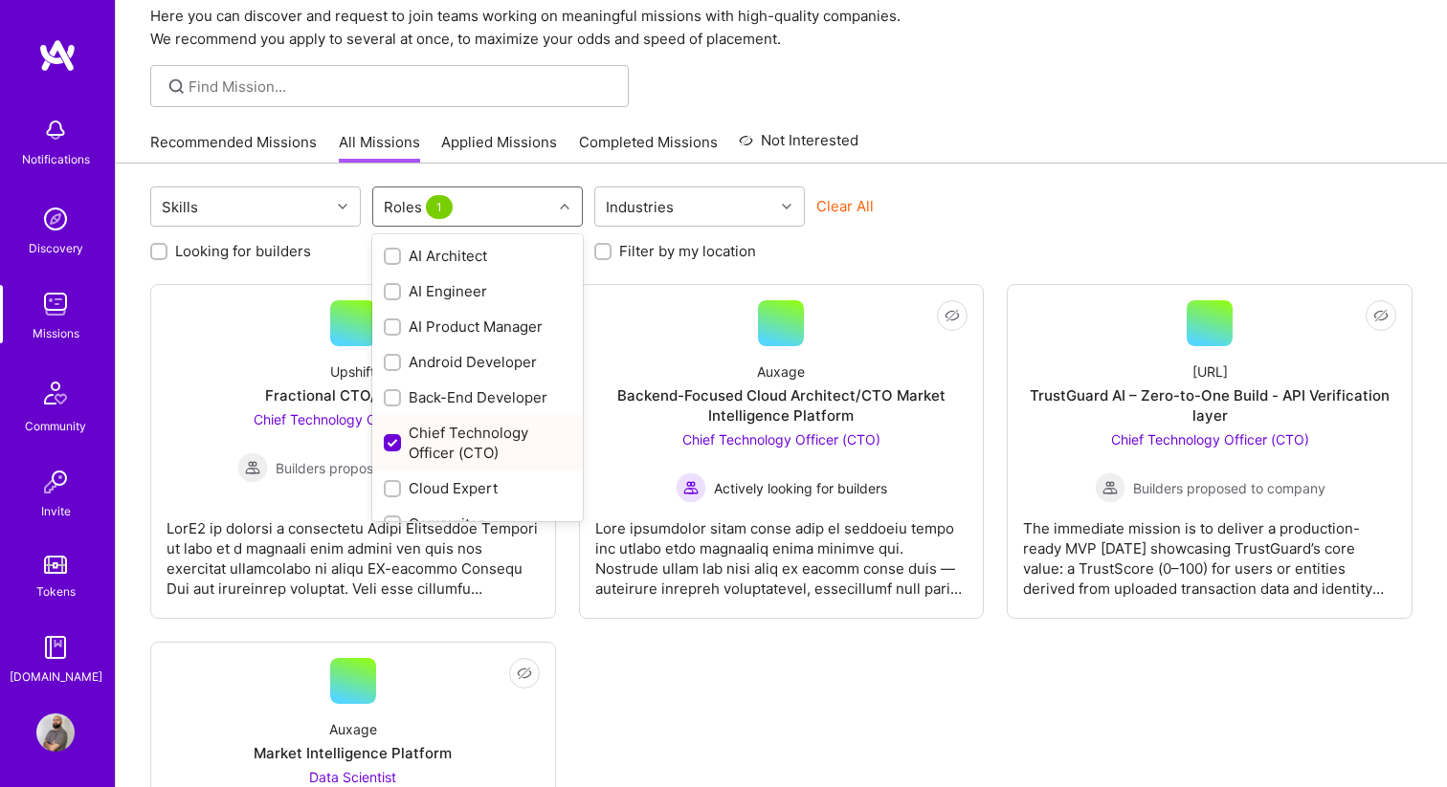
click at [439, 424] on div "Chief Technology Officer (CTO)" at bounding box center [478, 443] width 188 height 40
checkbox input "false"
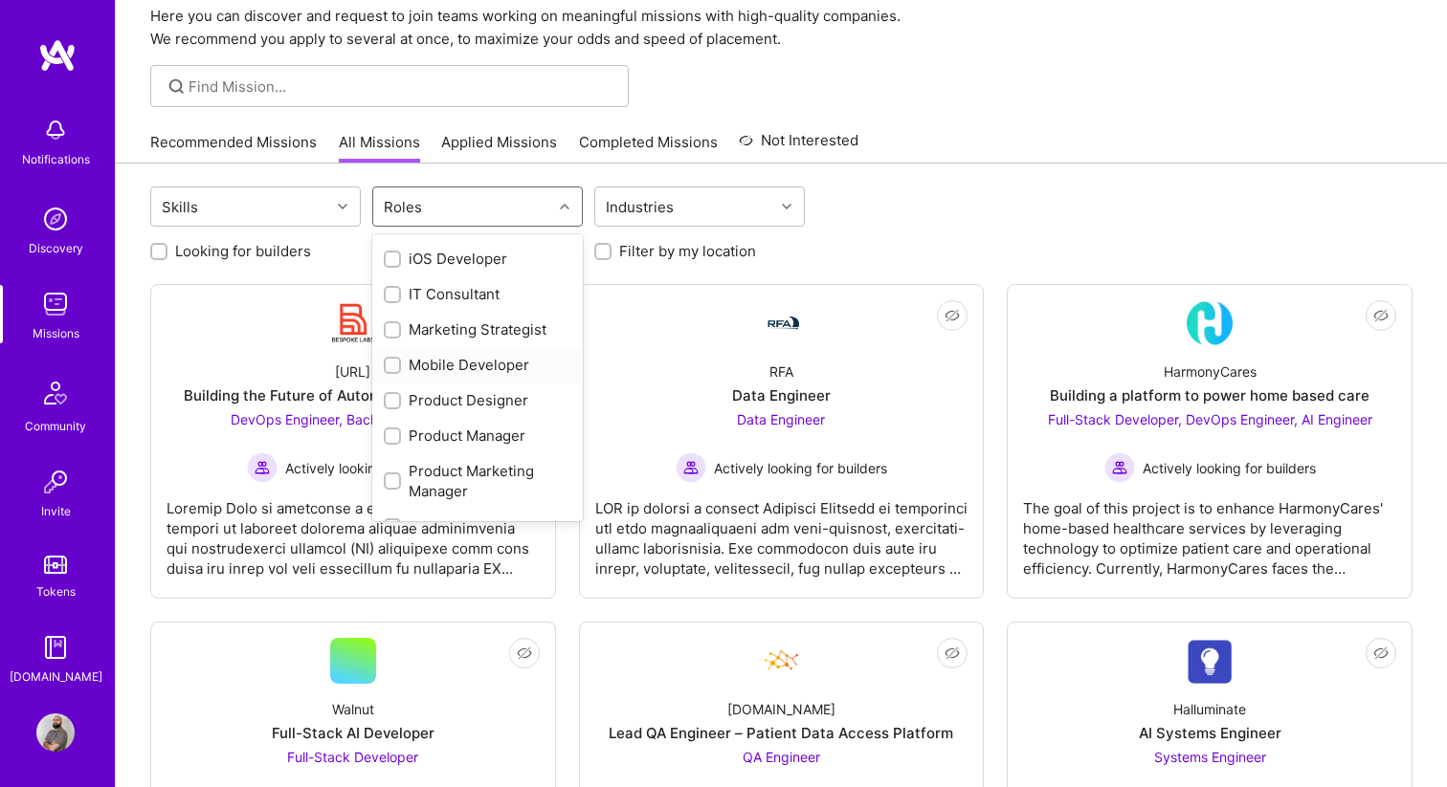
scroll to position [605, 0]
click at [443, 438] on div "Product Manager" at bounding box center [478, 435] width 188 height 20
checkbox input "true"
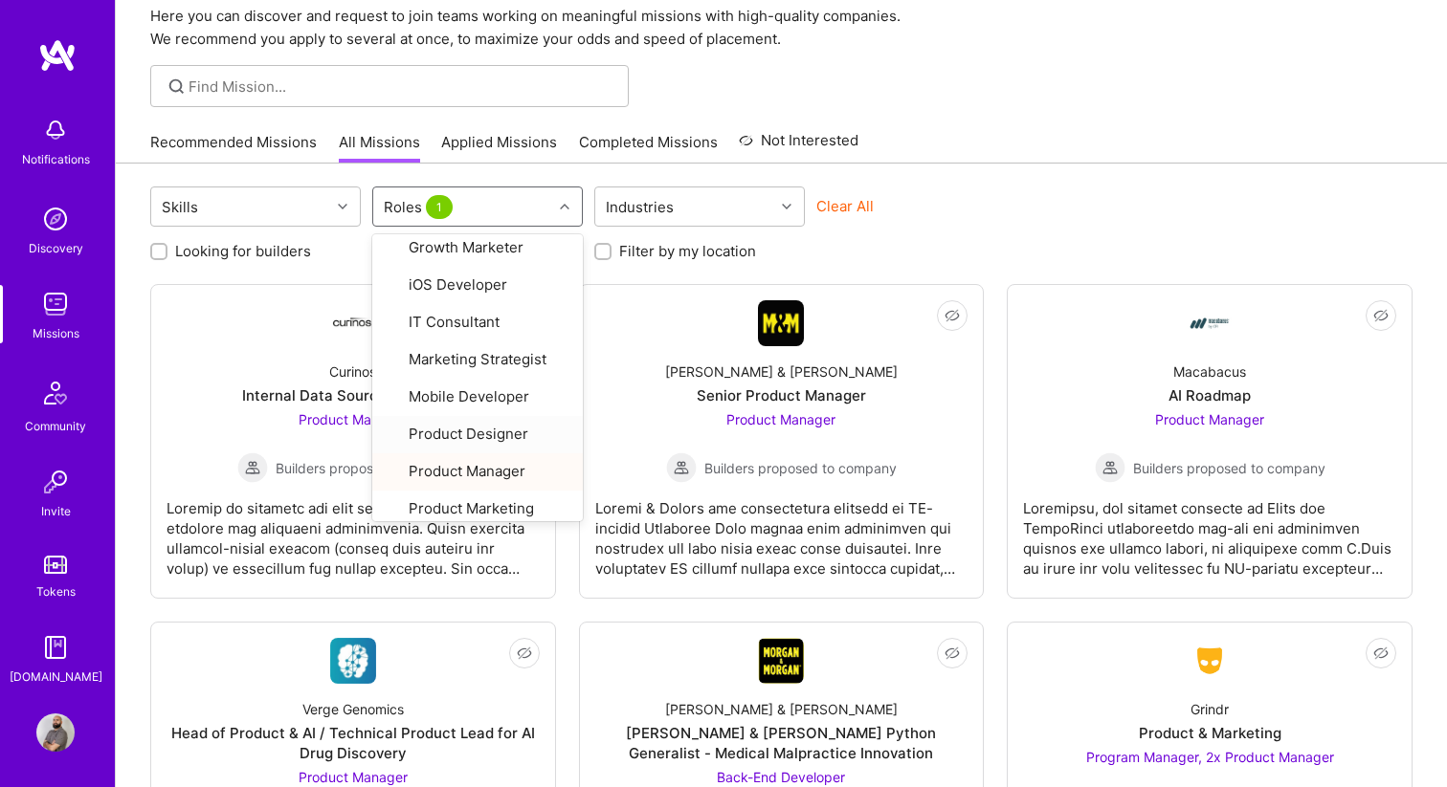
click at [925, 227] on div "Clear All" at bounding box center [921, 213] width 211 height 35
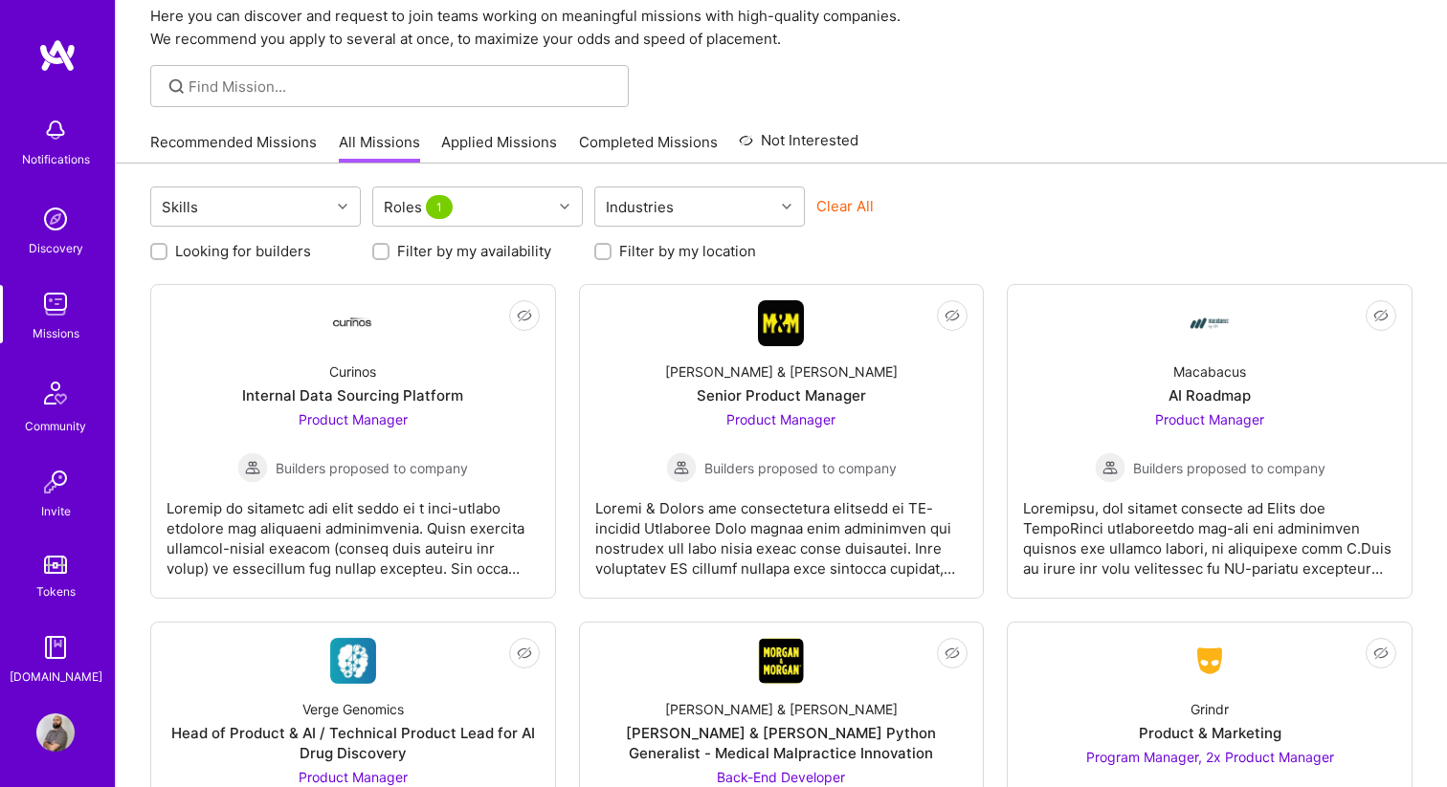
click at [469, 254] on label "Filter by my availability" at bounding box center [474, 251] width 154 height 20
click at [389, 254] on input "Filter by my availability" at bounding box center [382, 252] width 13 height 13
checkbox input "true"
click at [296, 248] on label "Looking for builders" at bounding box center [243, 251] width 136 height 20
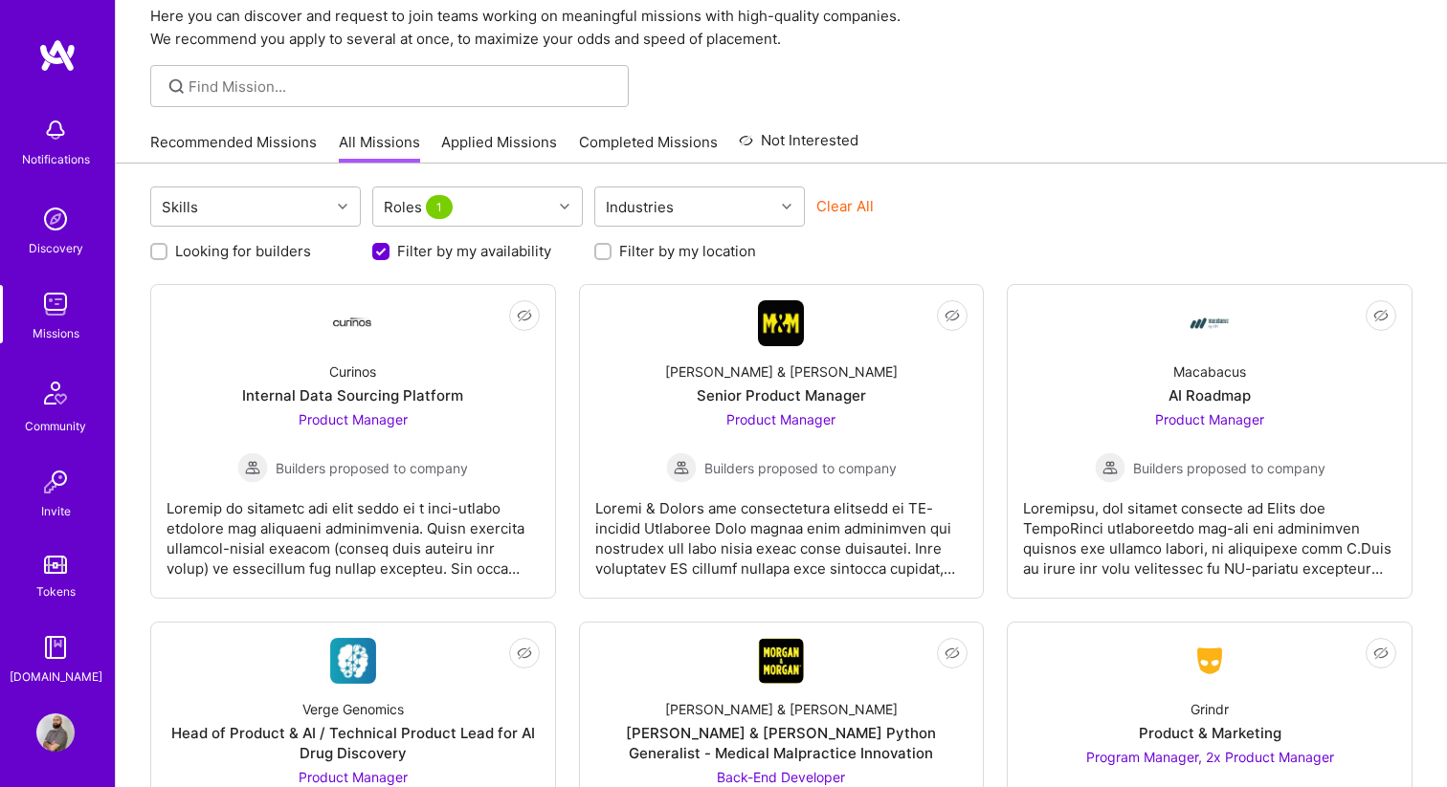
click at [167, 248] on input "Looking for builders" at bounding box center [160, 252] width 13 height 13
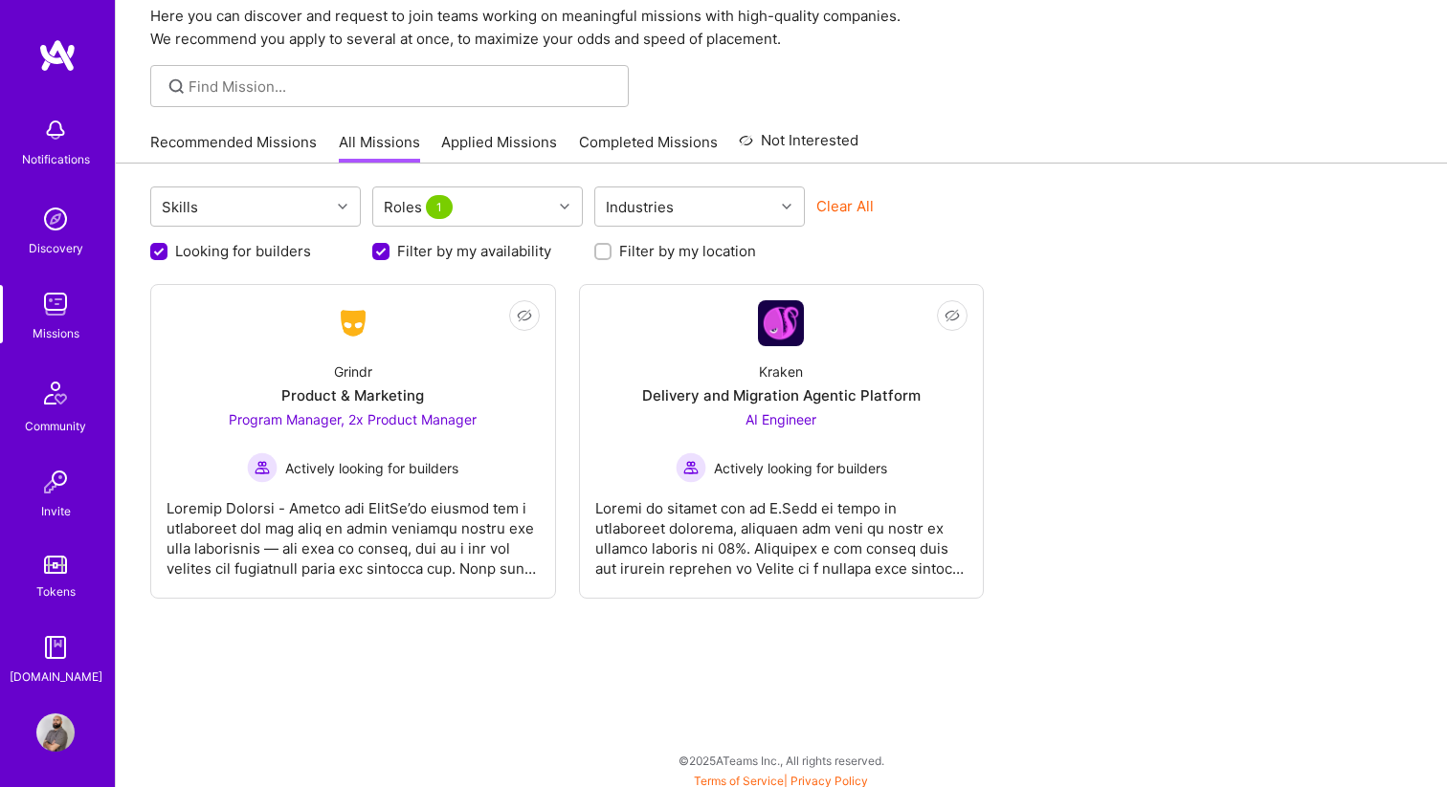
click at [297, 249] on label "Looking for builders" at bounding box center [243, 251] width 136 height 20
click at [169, 249] on input "Looking for builders" at bounding box center [160, 252] width 17 height 17
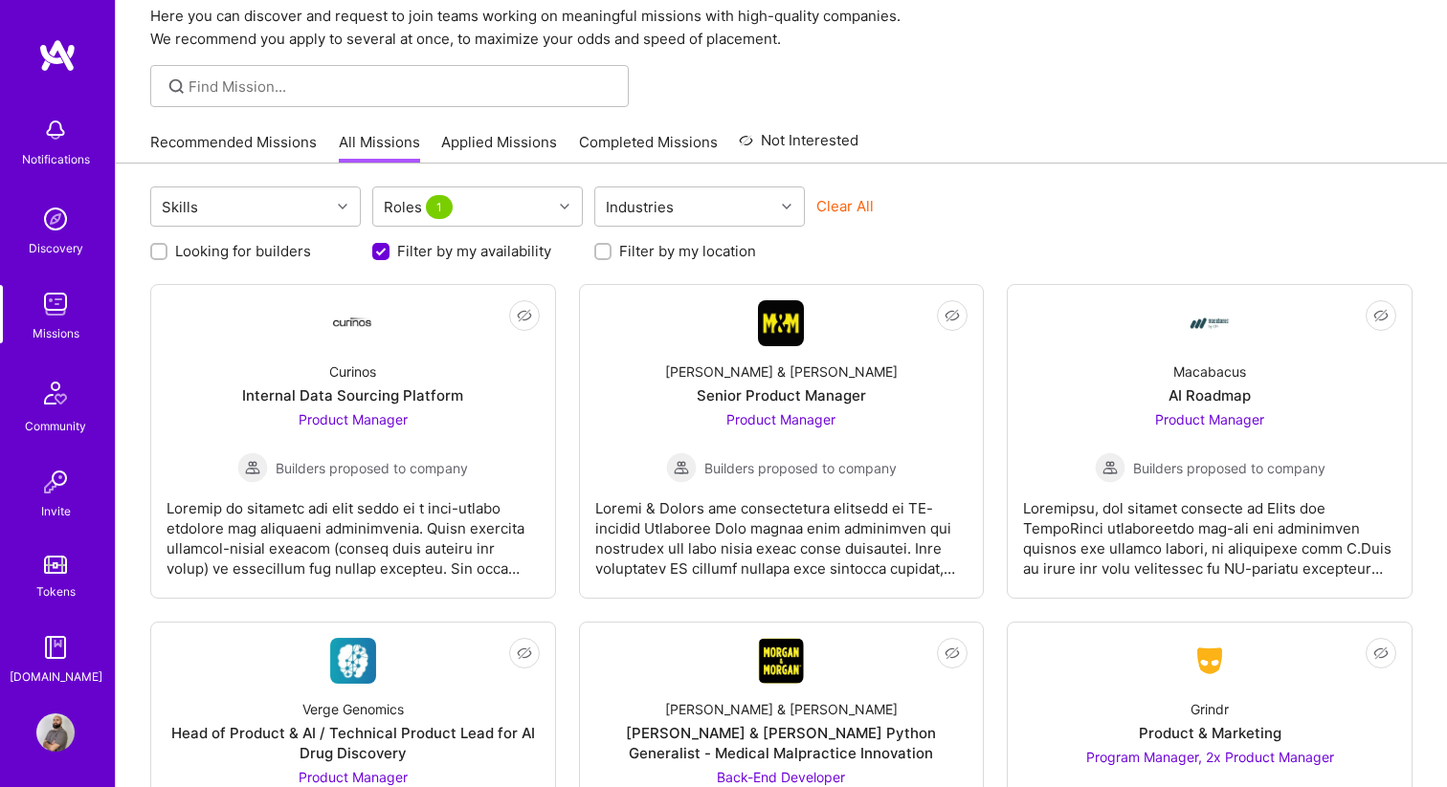
scroll to position [1, 0]
click at [243, 253] on label "Looking for builders" at bounding box center [243, 251] width 136 height 20
click at [167, 253] on input "Looking for builders" at bounding box center [160, 251] width 13 height 13
checkbox input "true"
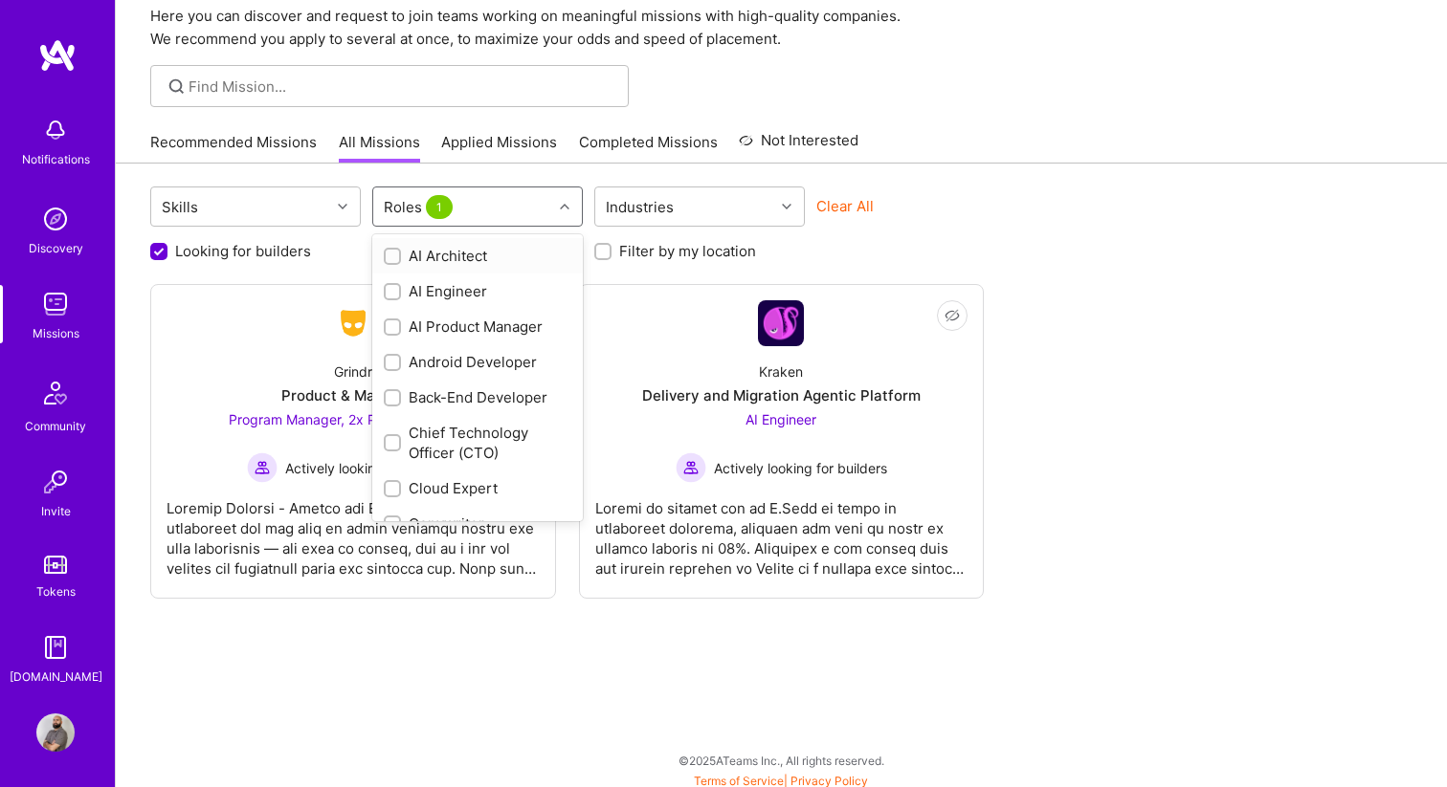
click at [441, 207] on span "1" at bounding box center [439, 207] width 27 height 24
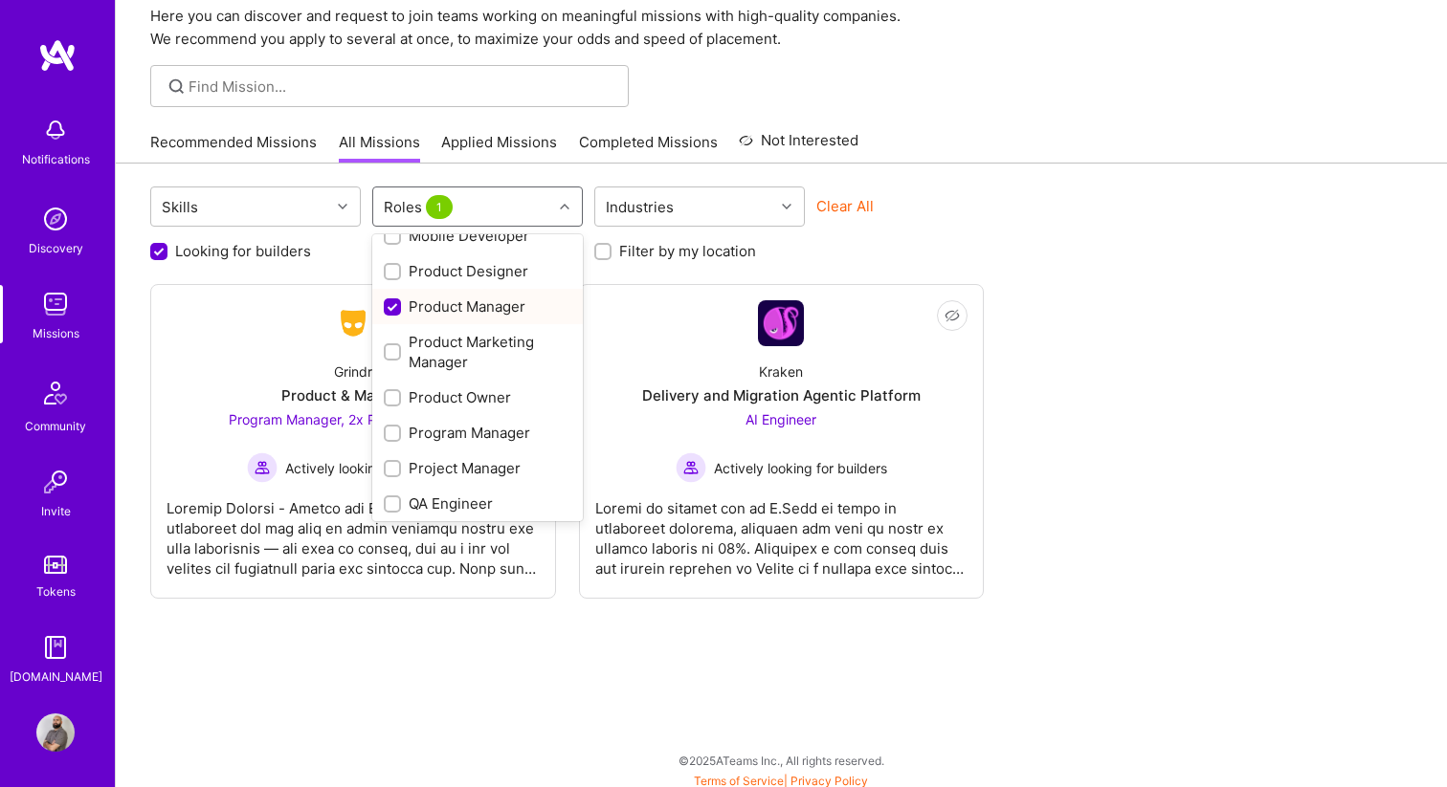
scroll to position [721, 0]
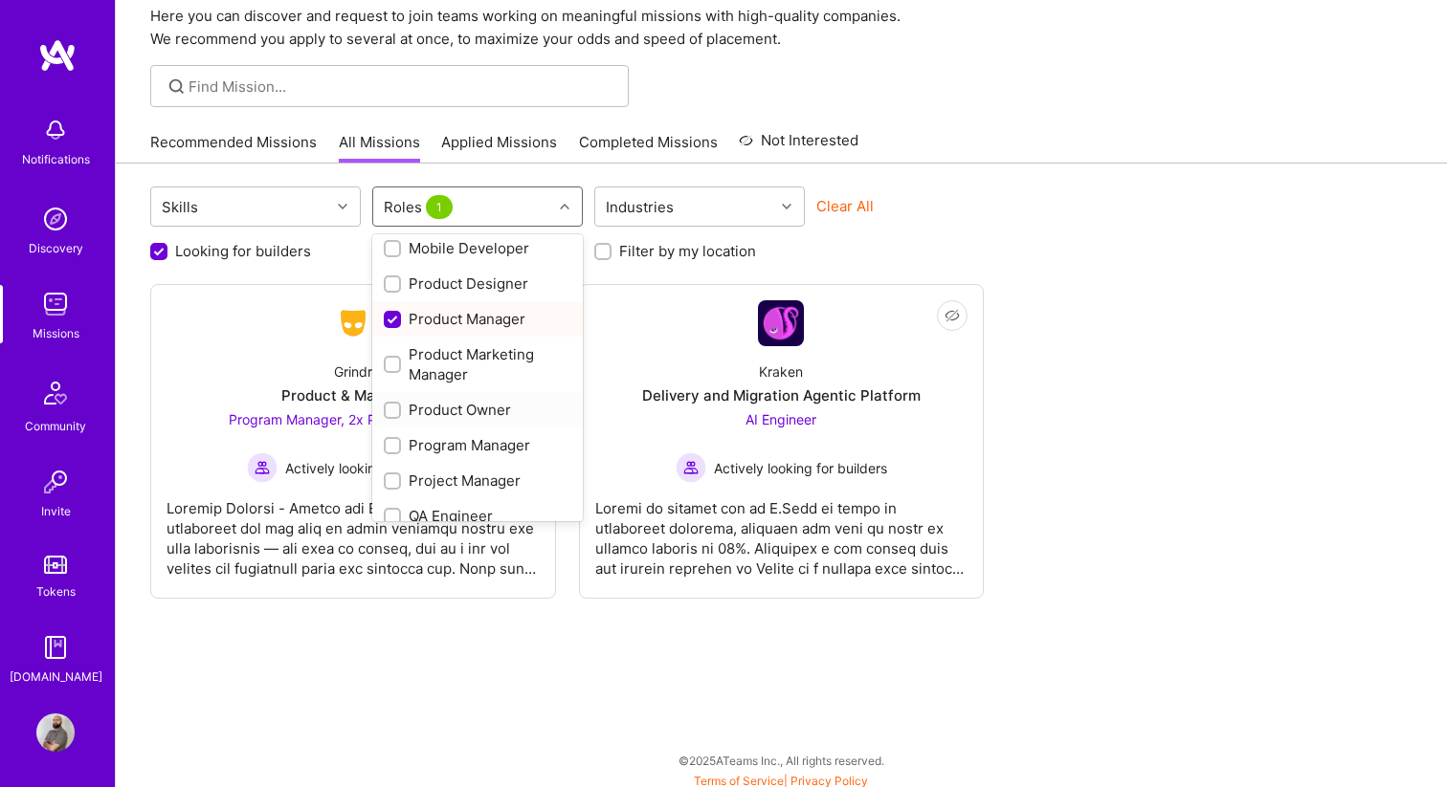
click at [460, 415] on div "Product Owner" at bounding box center [478, 410] width 188 height 20
checkbox input "true"
click at [461, 445] on div "Program Manager" at bounding box center [478, 445] width 188 height 20
checkbox input "true"
click at [457, 476] on div "Project Manager" at bounding box center [478, 481] width 188 height 20
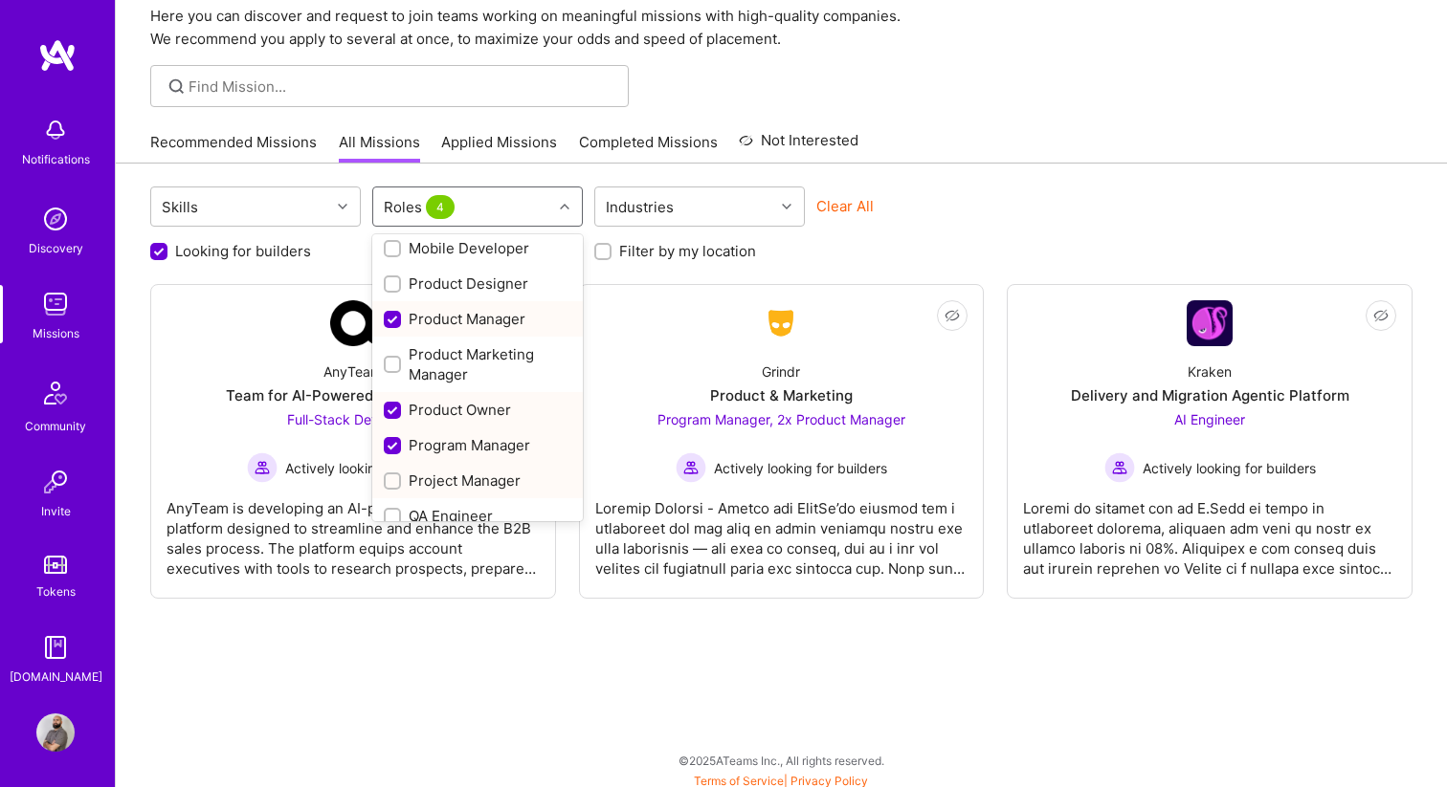
checkbox input "true"
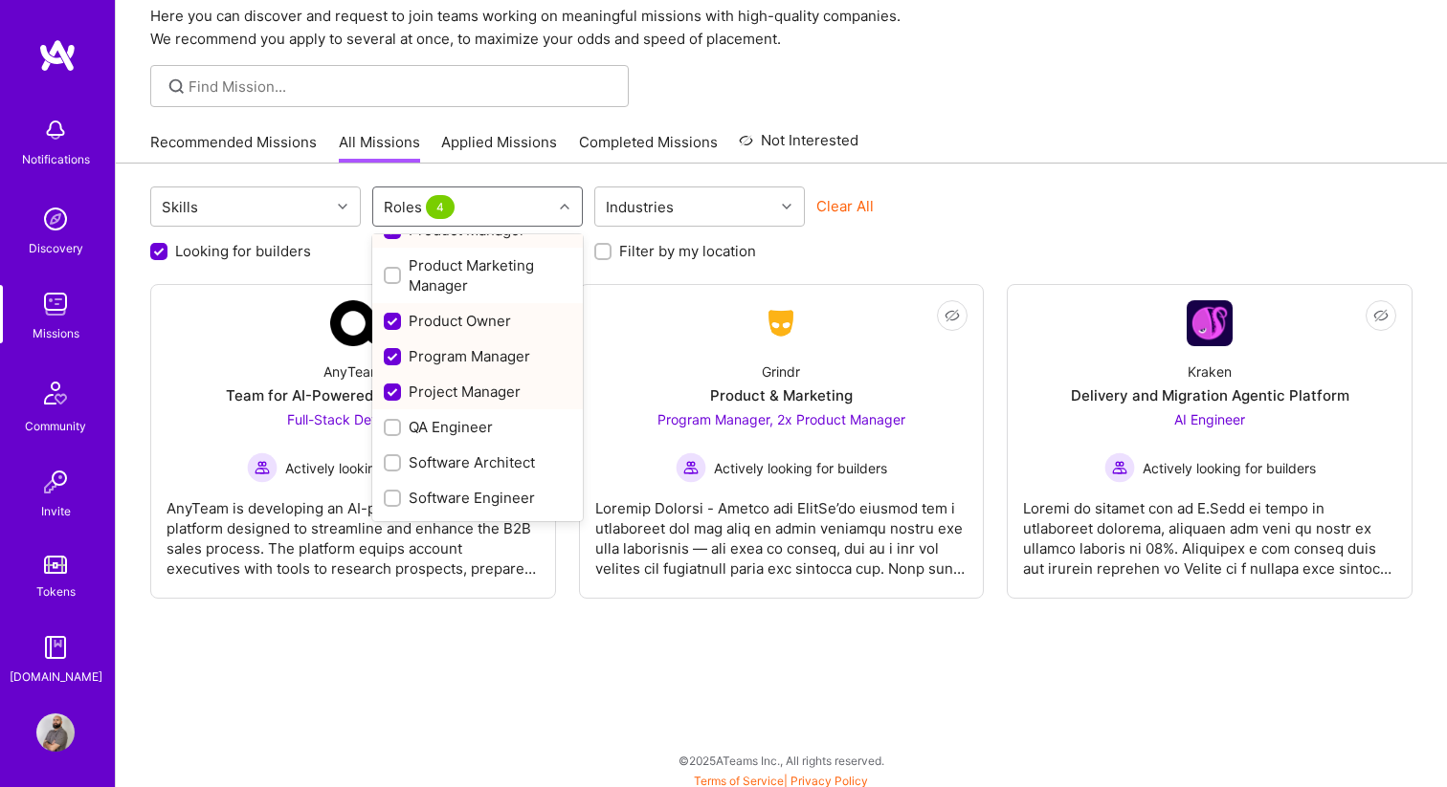
scroll to position [819, 0]
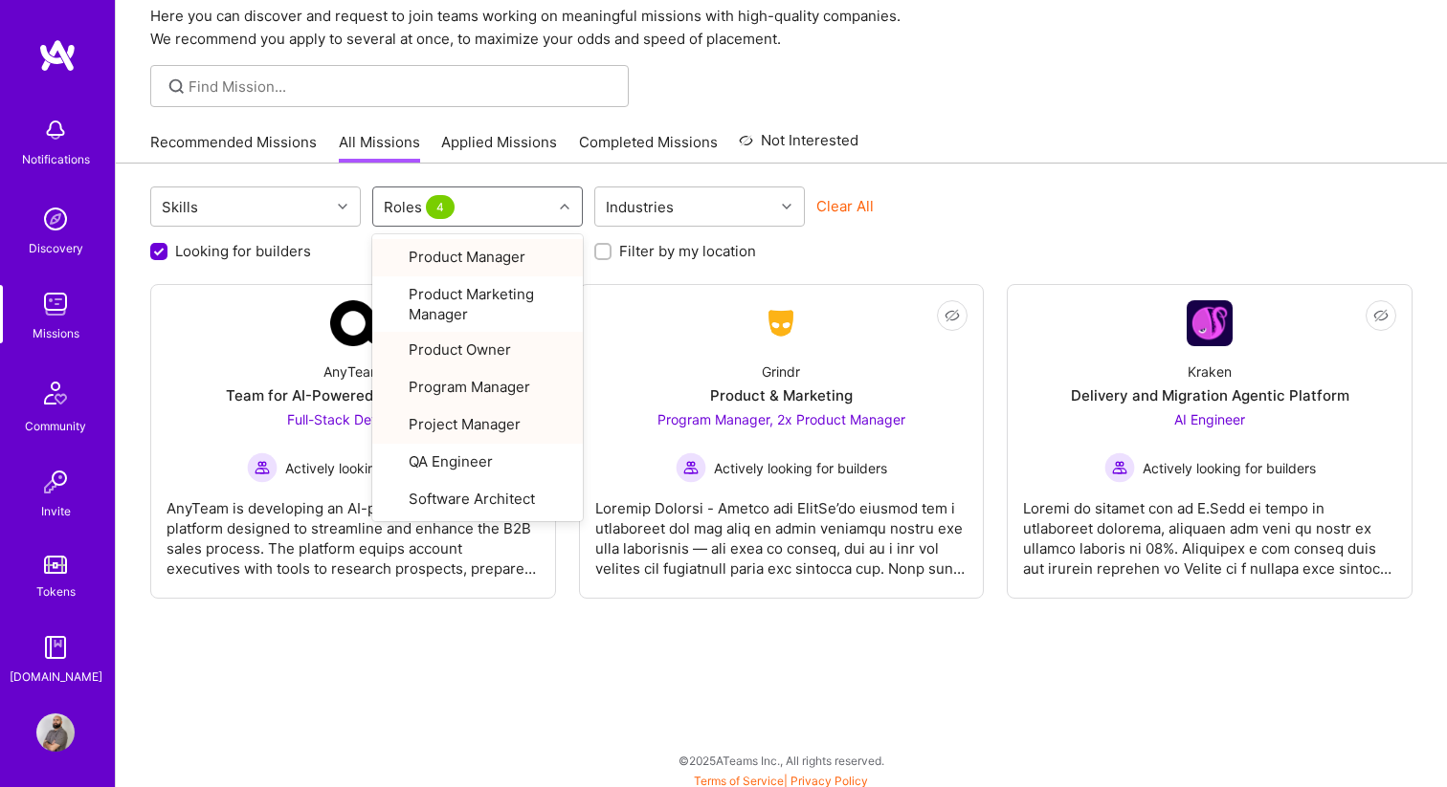
click at [499, 634] on div "Skills option Project Manager, selected. option Solution Architect focused, 30 …" at bounding box center [781, 479] width 1331 height 630
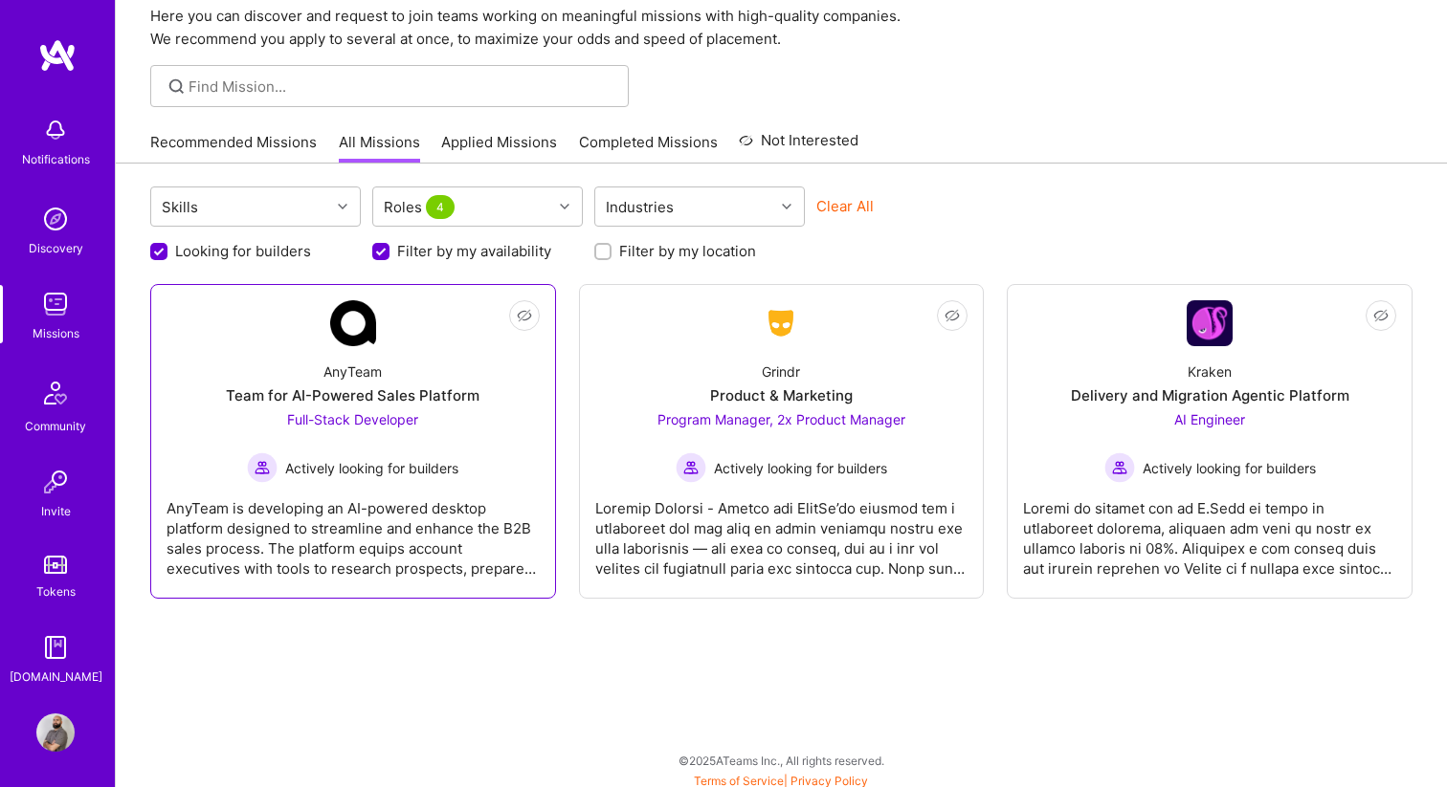
click at [469, 480] on div "AnyTeam Team for AI-Powered Sales Platform Full-Stack Developer Actively lookin…" at bounding box center [352, 414] width 373 height 137
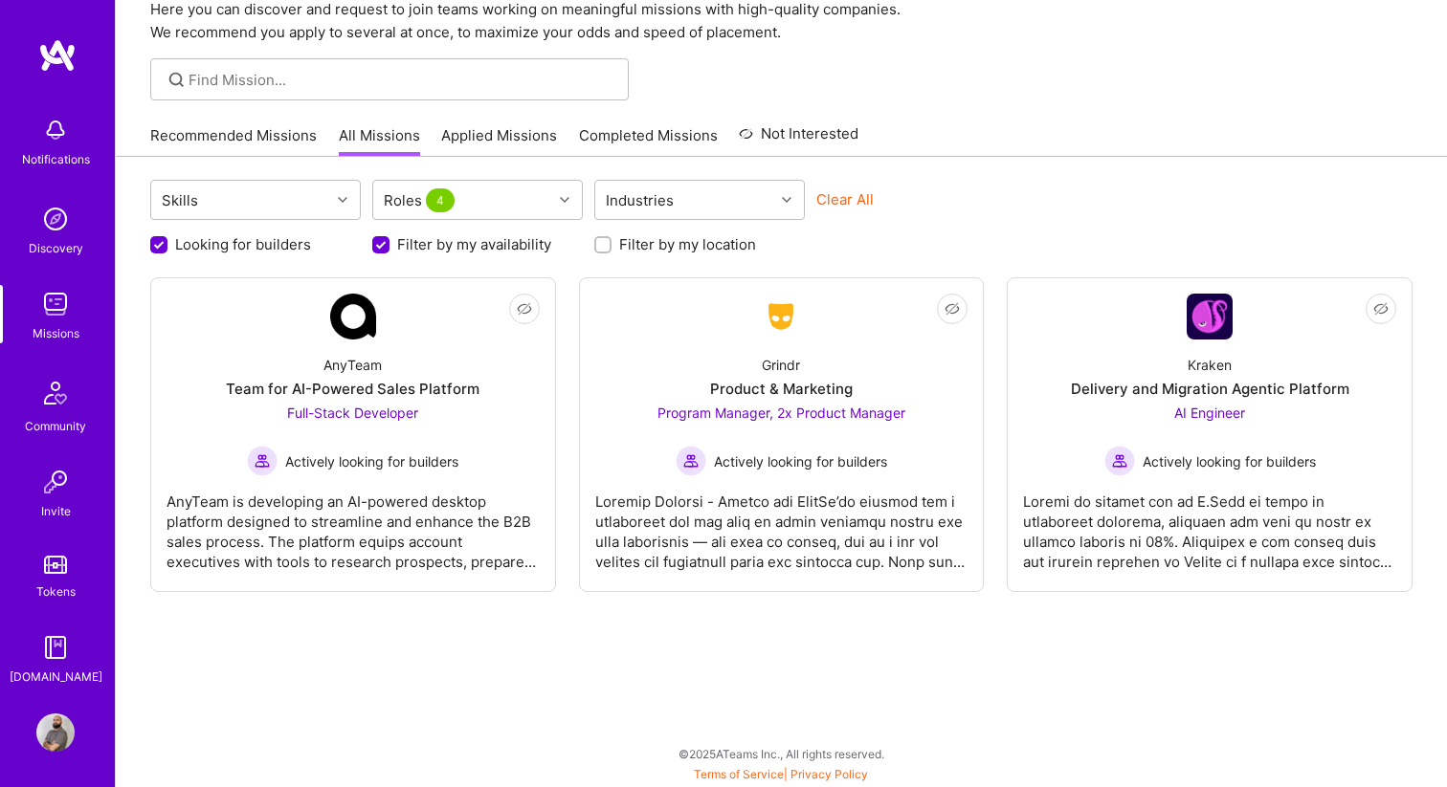
scroll to position [78, 0]
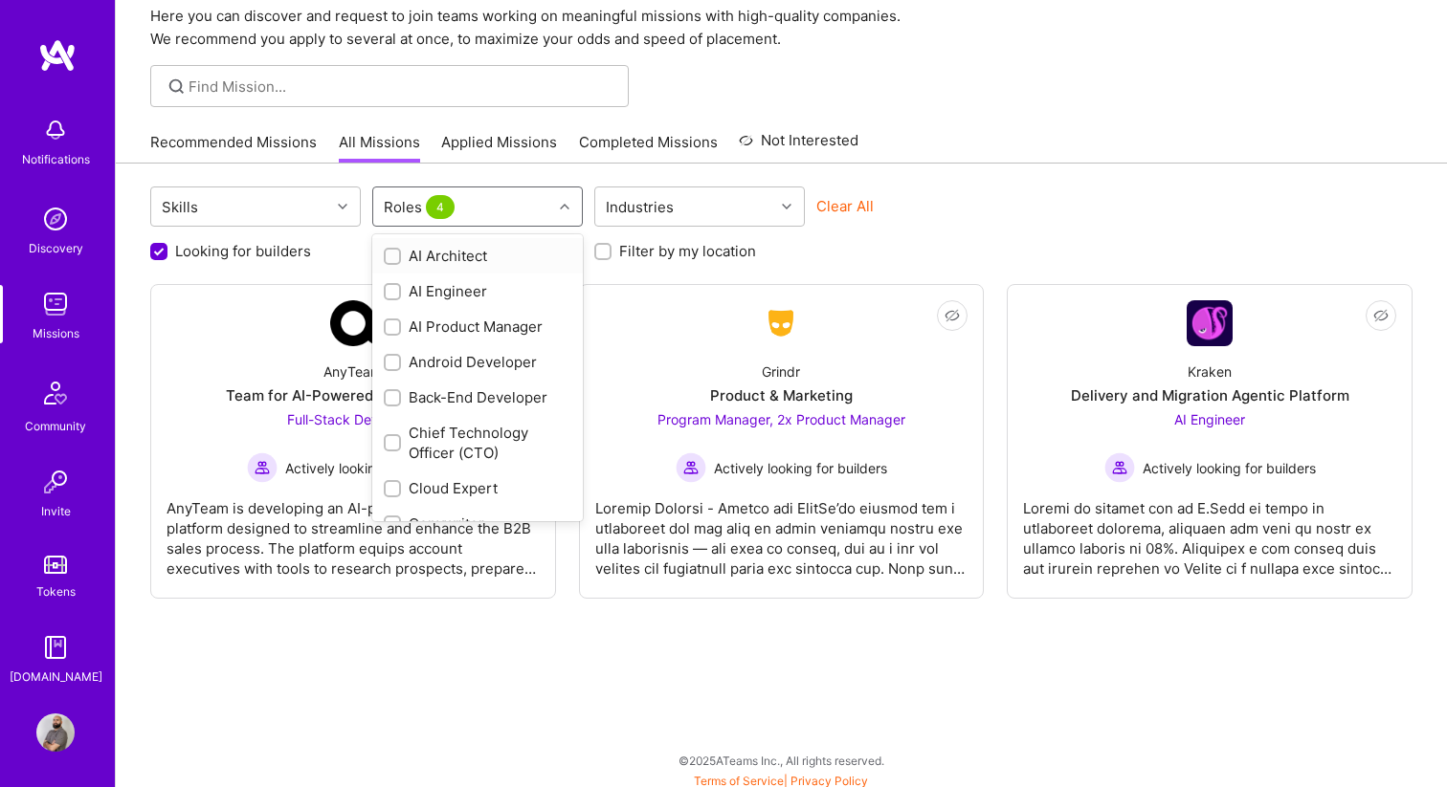
click at [534, 193] on div "Roles 4" at bounding box center [462, 207] width 179 height 38
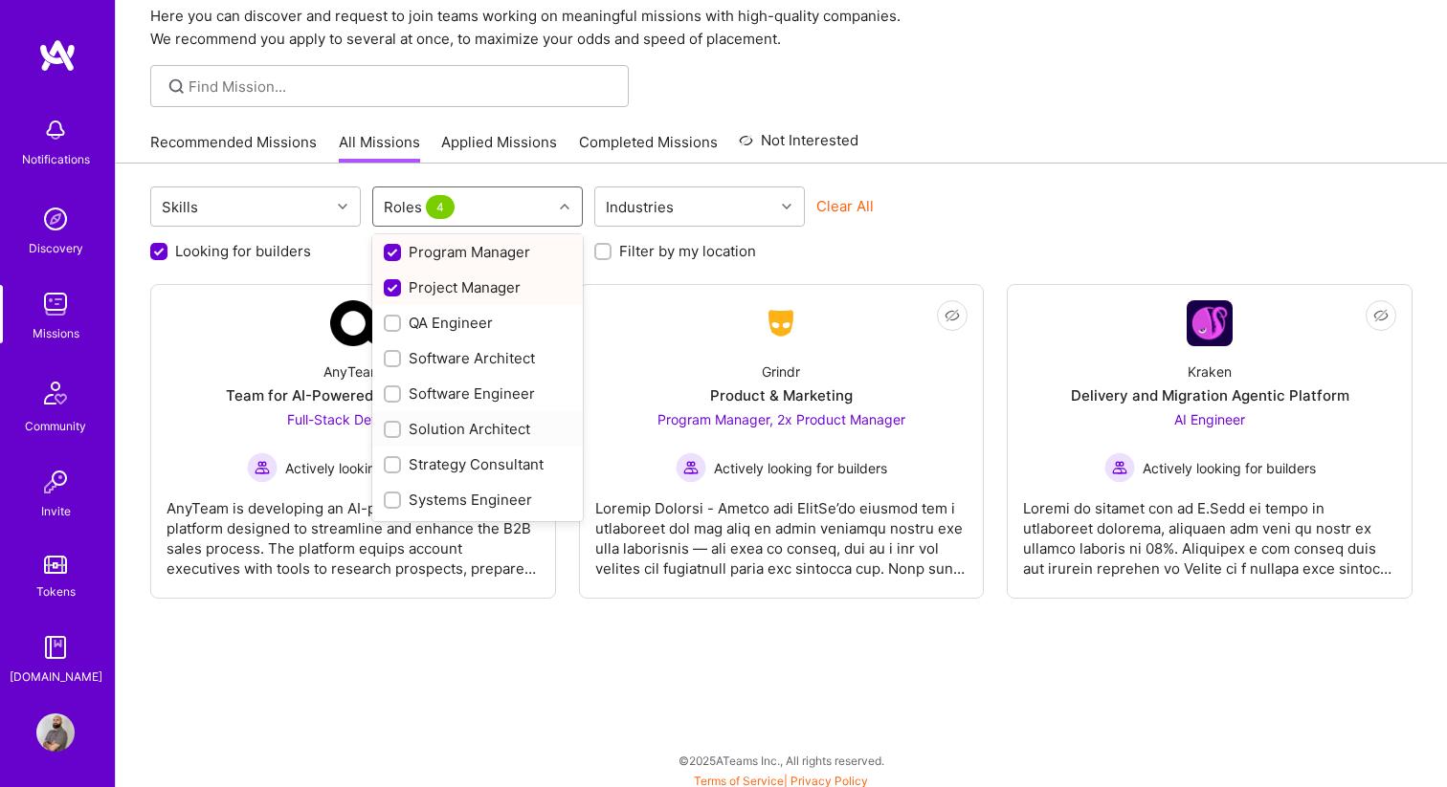
scroll to position [912, 0]
click at [484, 464] on div "Strategy Consultant" at bounding box center [478, 466] width 188 height 20
checkbox input "true"
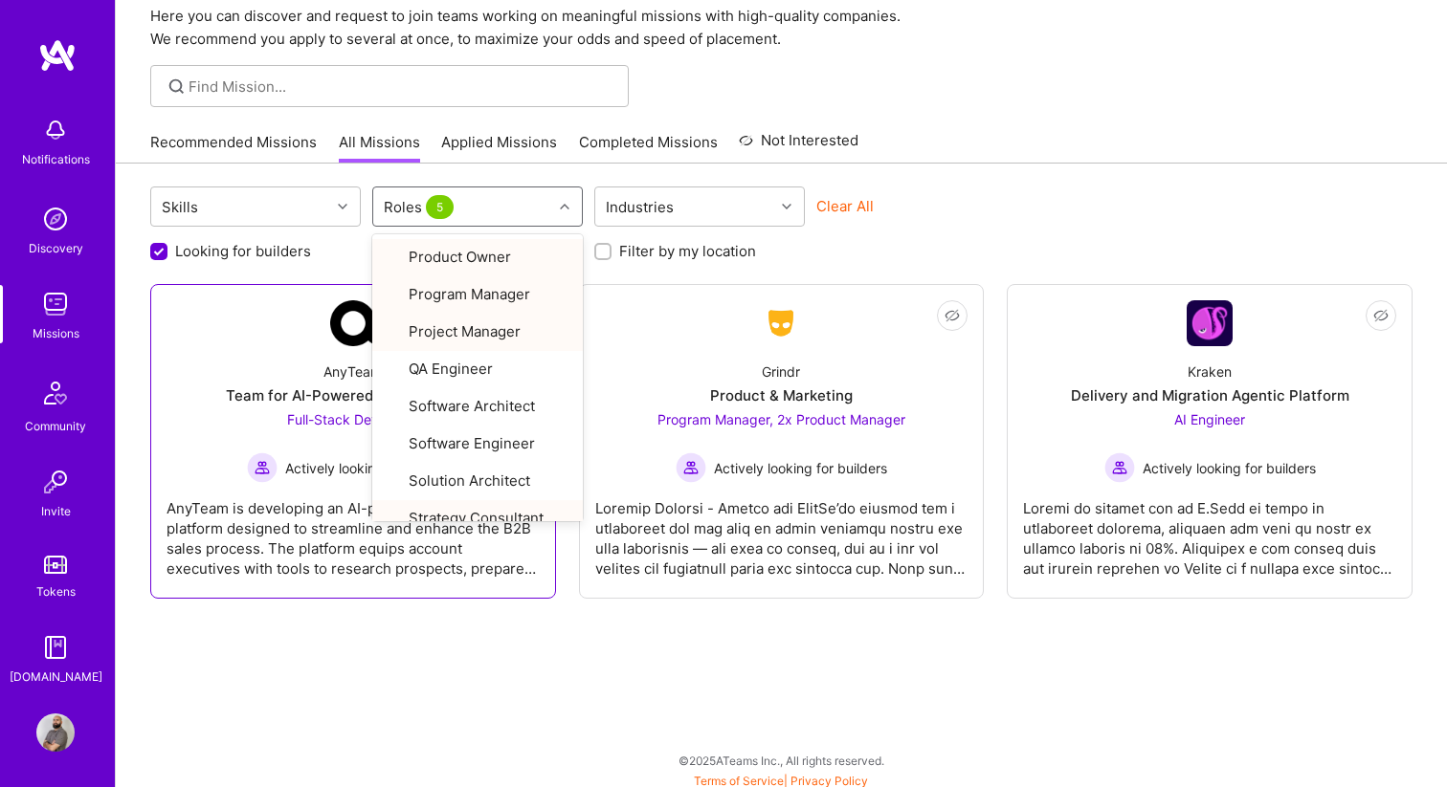
click at [489, 568] on div "AnyTeam is developing an AI-powered desktop platform designed to streamline and…" at bounding box center [352, 531] width 373 height 96
